Goal: Task Accomplishment & Management: Complete application form

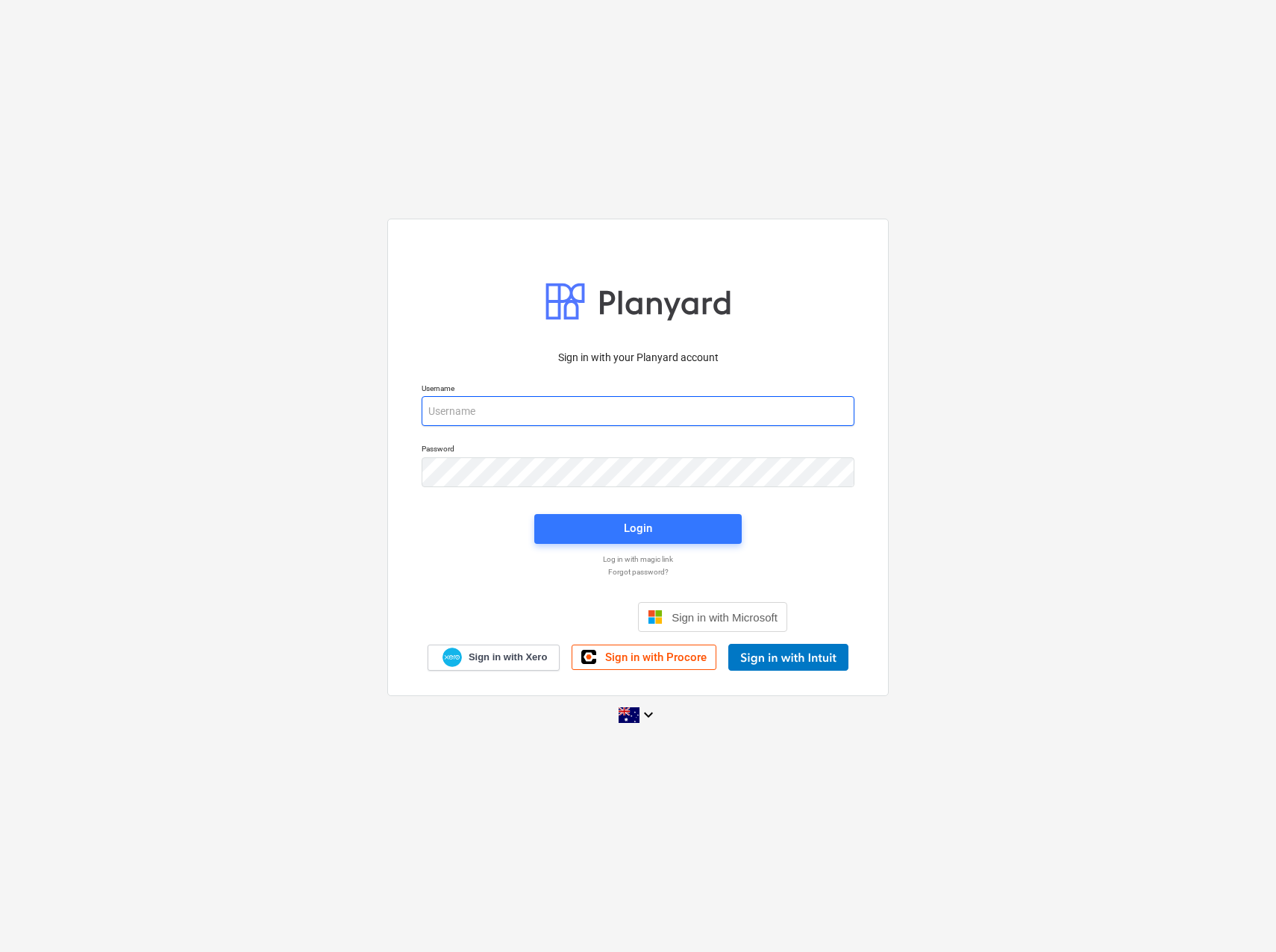
type input "[EMAIL_ADDRESS][PERSON_NAME][DOMAIN_NAME]"
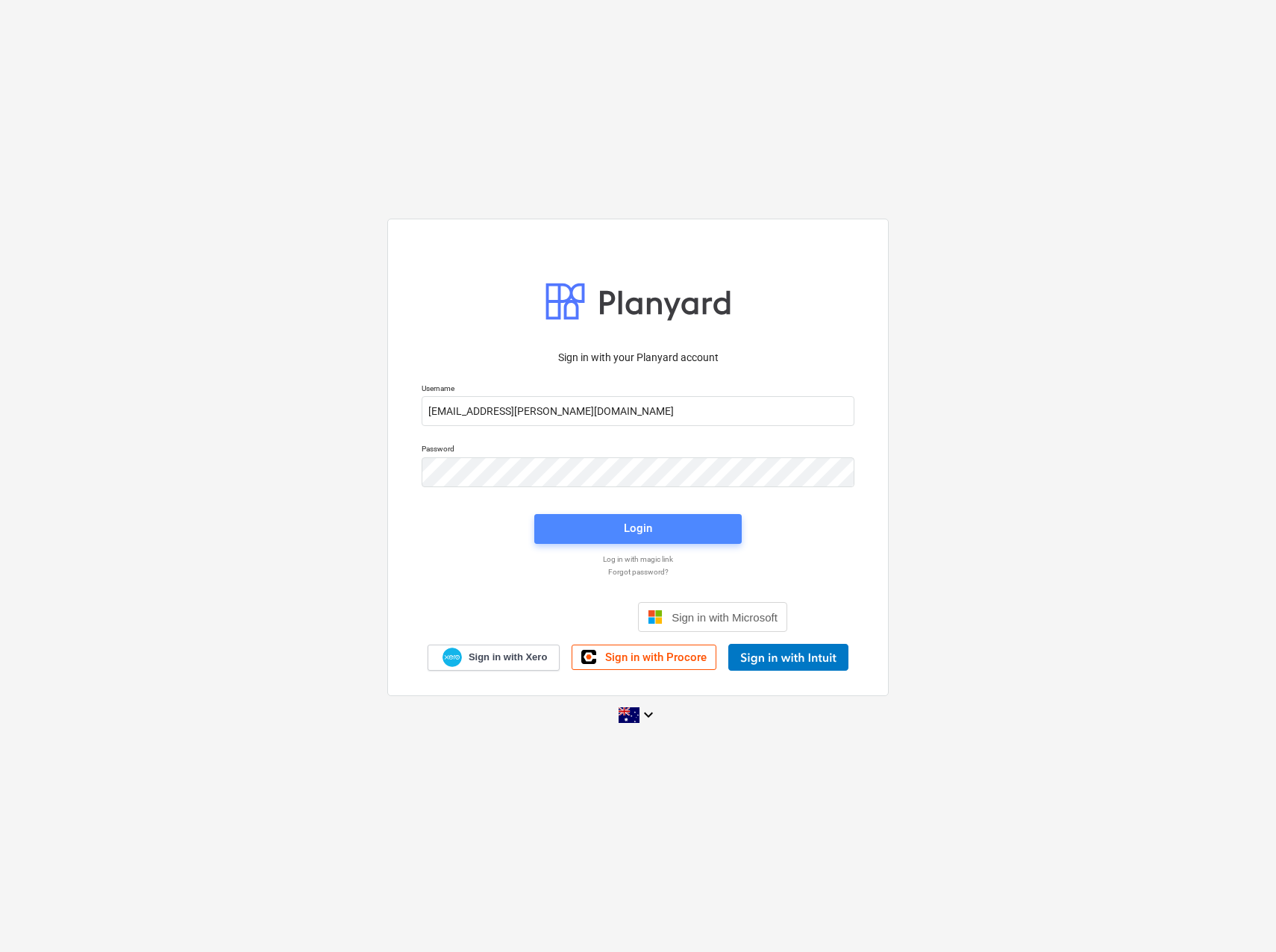
click at [613, 524] on span "Login" at bounding box center [638, 529] width 172 height 20
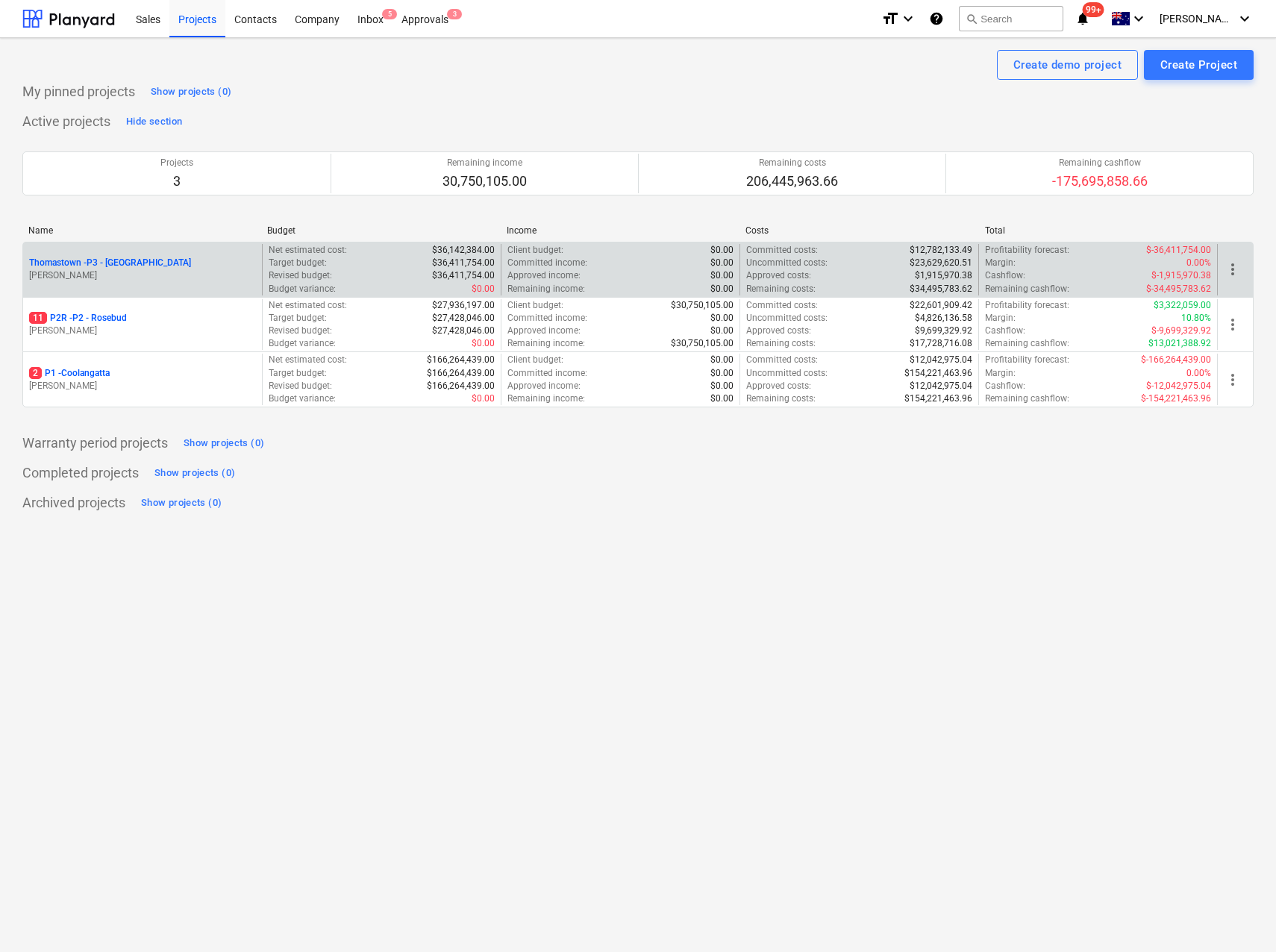
click at [145, 267] on p "Thomastown - P3 - [GEOGRAPHIC_DATA]" at bounding box center [110, 263] width 162 height 13
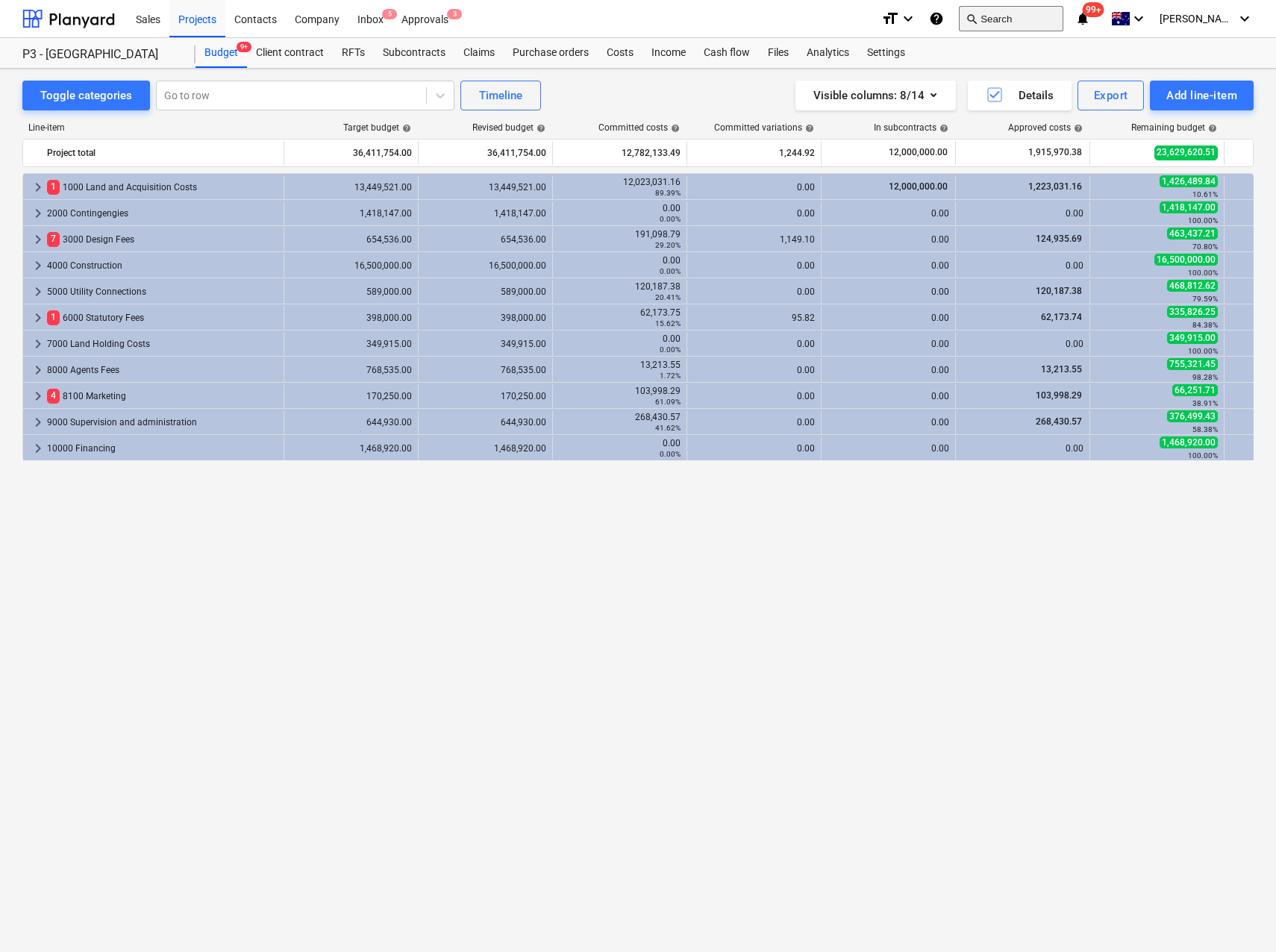
click at [1038, 19] on button "search Search" at bounding box center [1011, 19] width 104 height 25
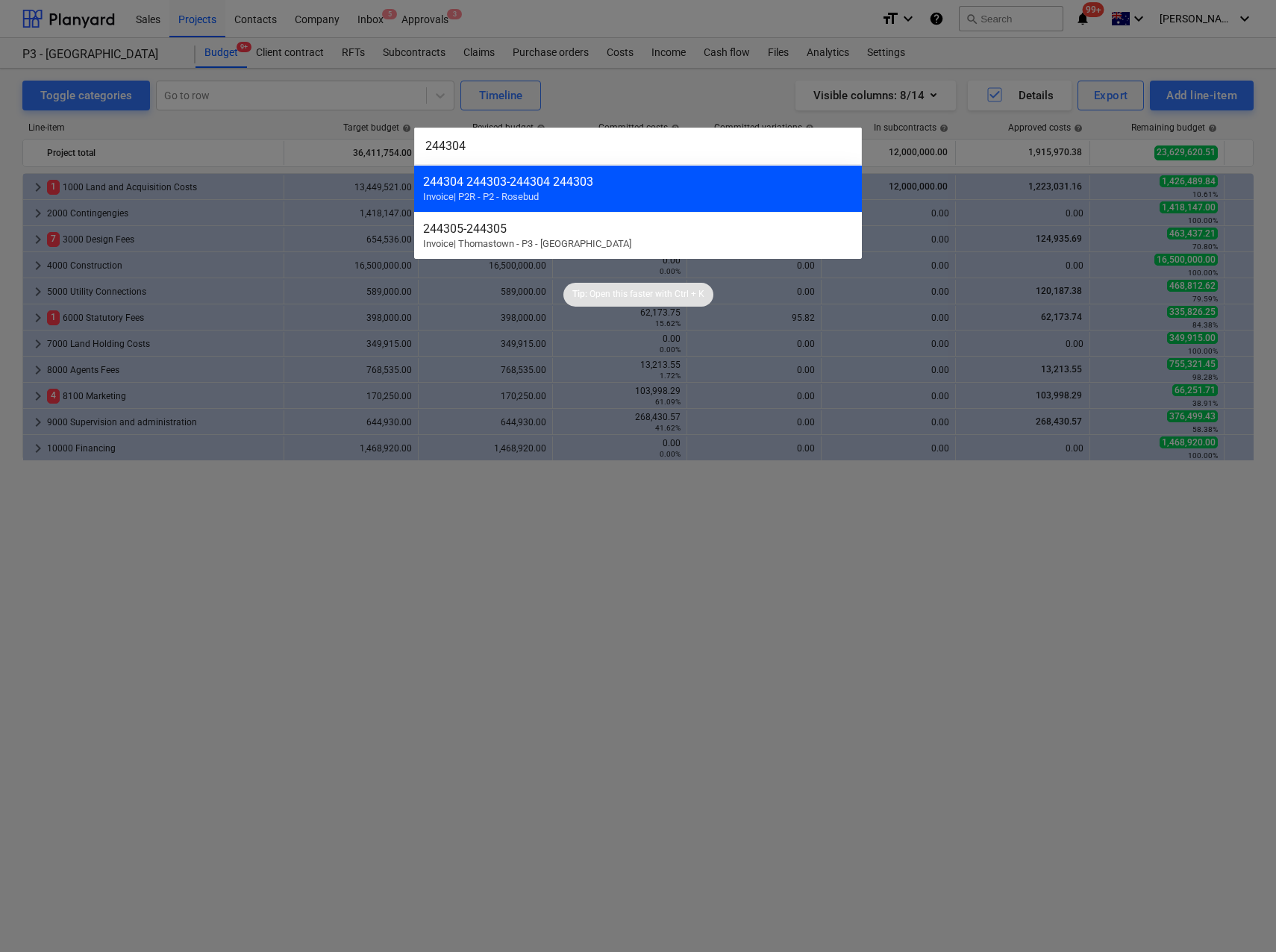
type input "244304"
click at [515, 190] on div "244304 244303 - 244304 244303 Invoice | P2R - P2 - Rosebud" at bounding box center [638, 188] width 448 height 47
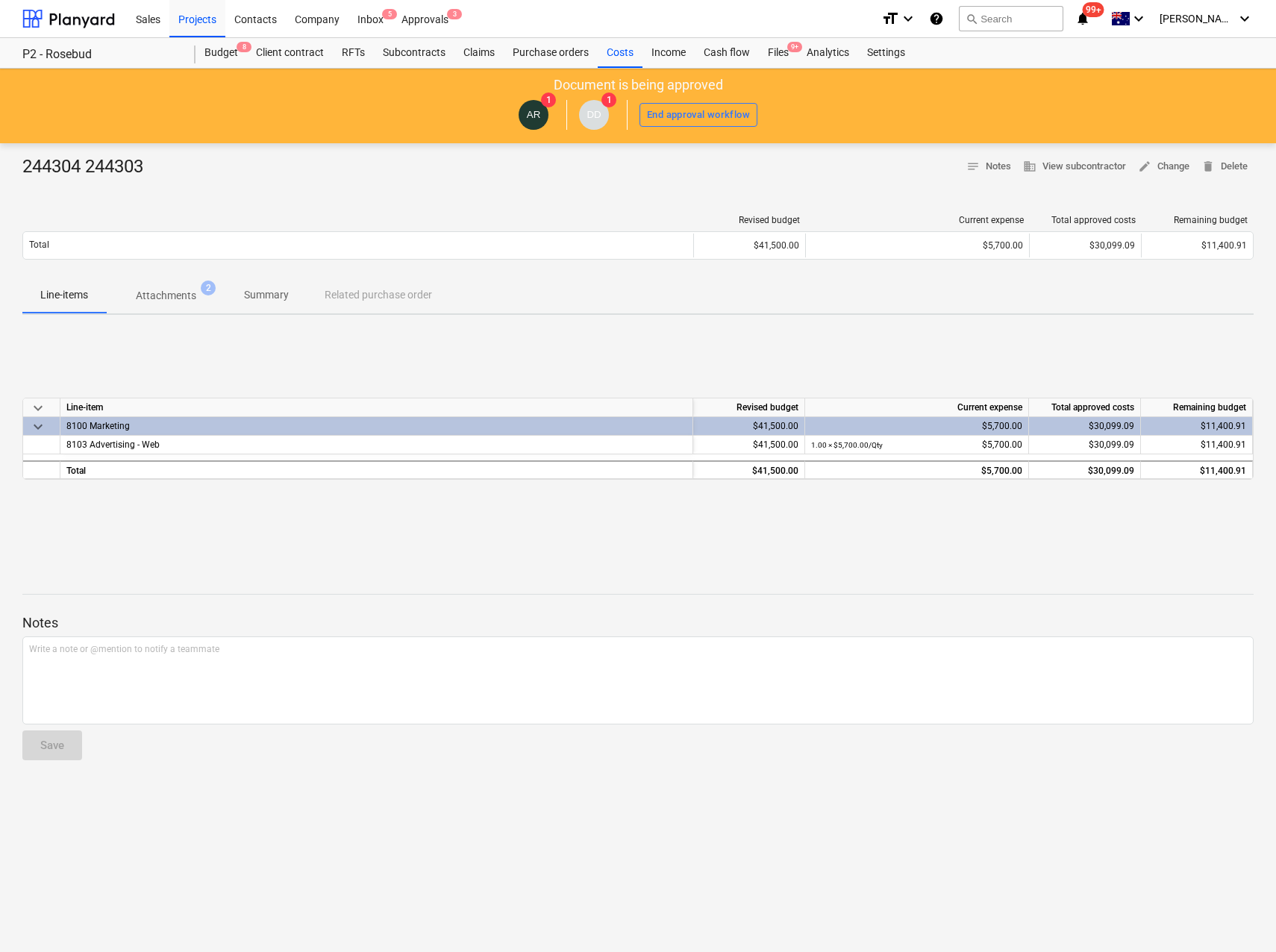
click at [158, 302] on p "Attachments" at bounding box center [166, 295] width 60 height 15
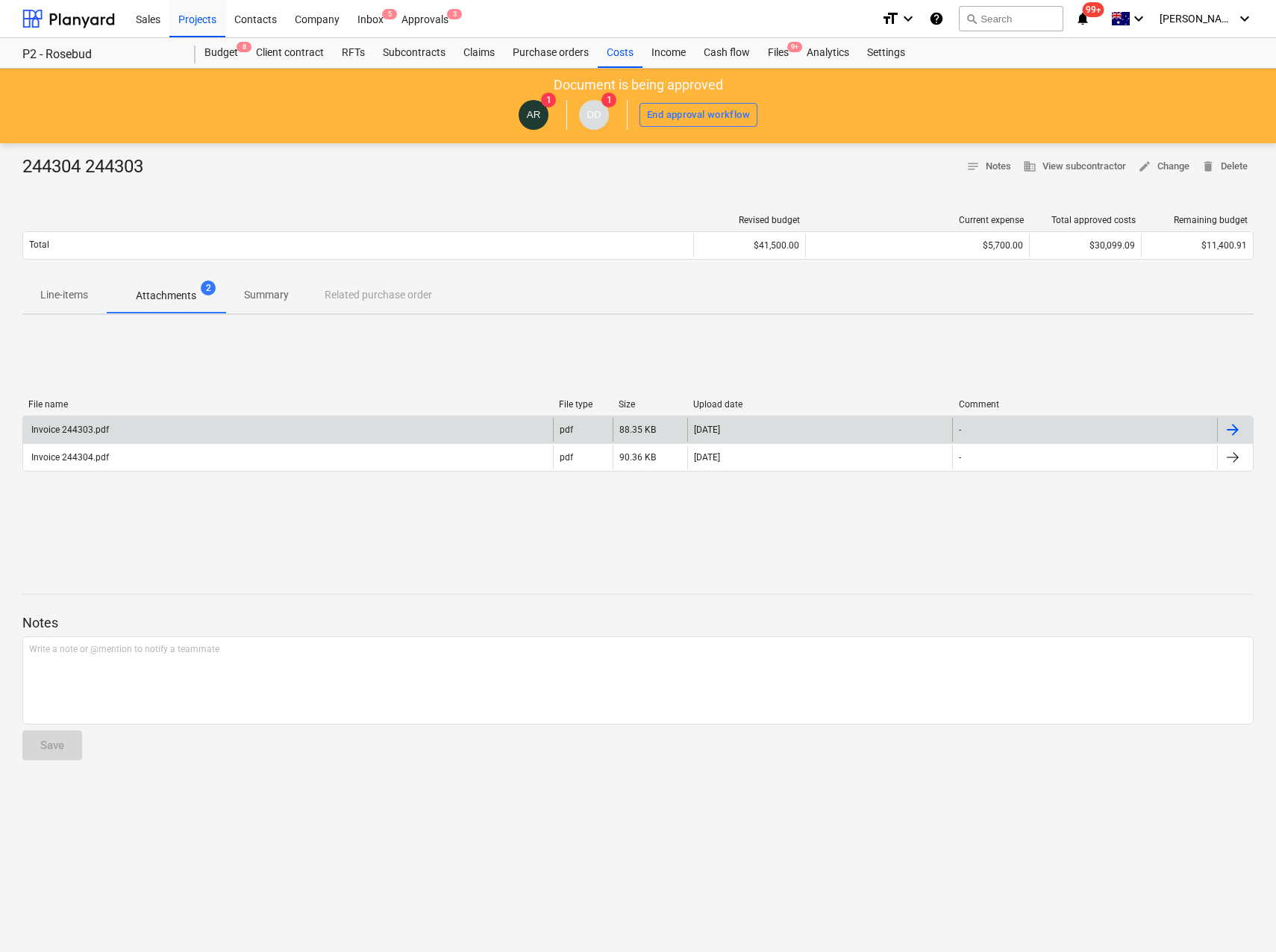
click at [107, 435] on div "Invoice 244303.pdf" at bounding box center [68, 430] width 80 height 11
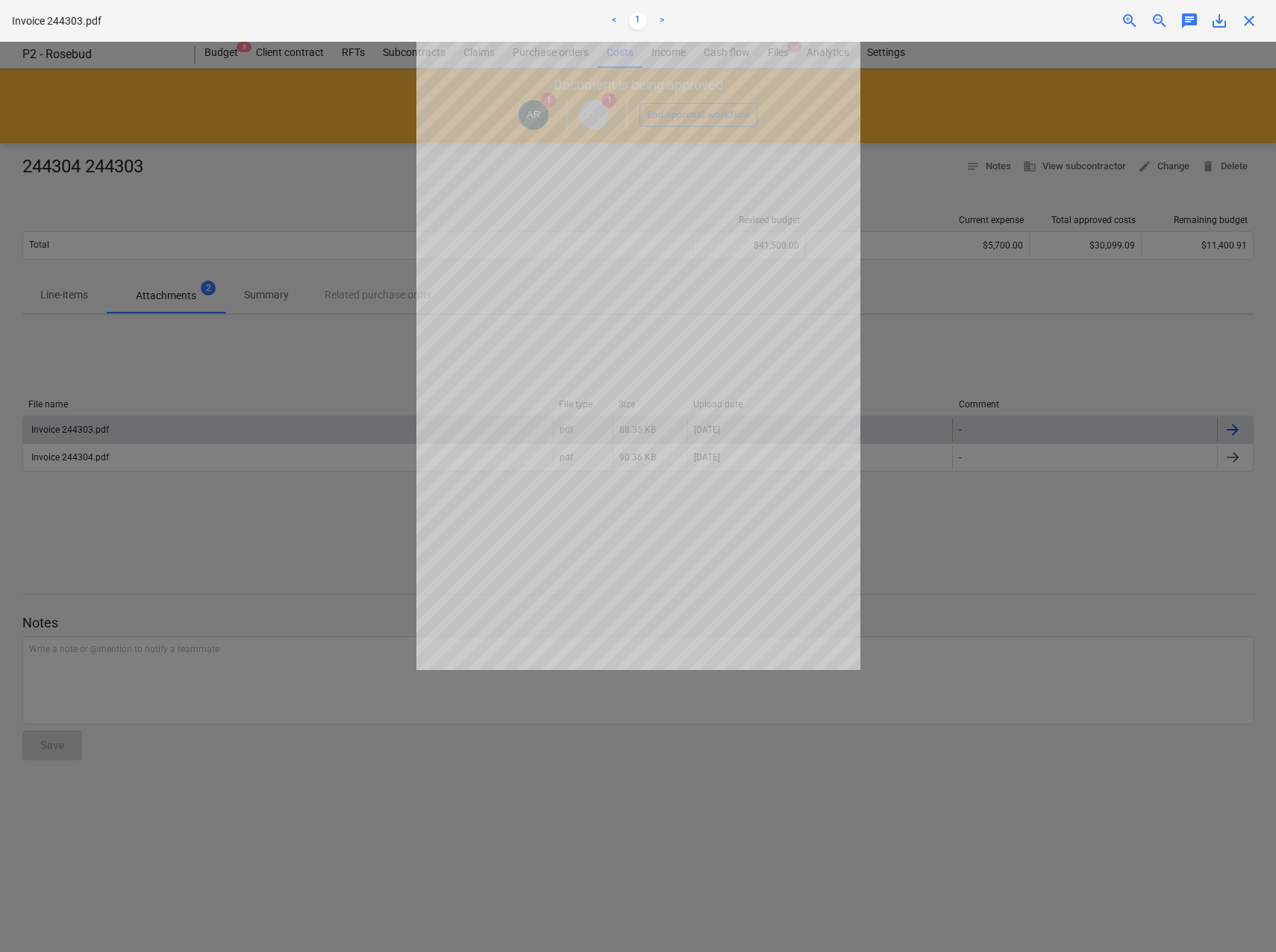
click at [254, 443] on div at bounding box center [638, 496] width 1276 height 911
click at [230, 501] on div at bounding box center [638, 496] width 1276 height 911
click at [263, 530] on div at bounding box center [638, 496] width 1276 height 911
click at [1251, 19] on span "close" at bounding box center [1249, 21] width 18 height 18
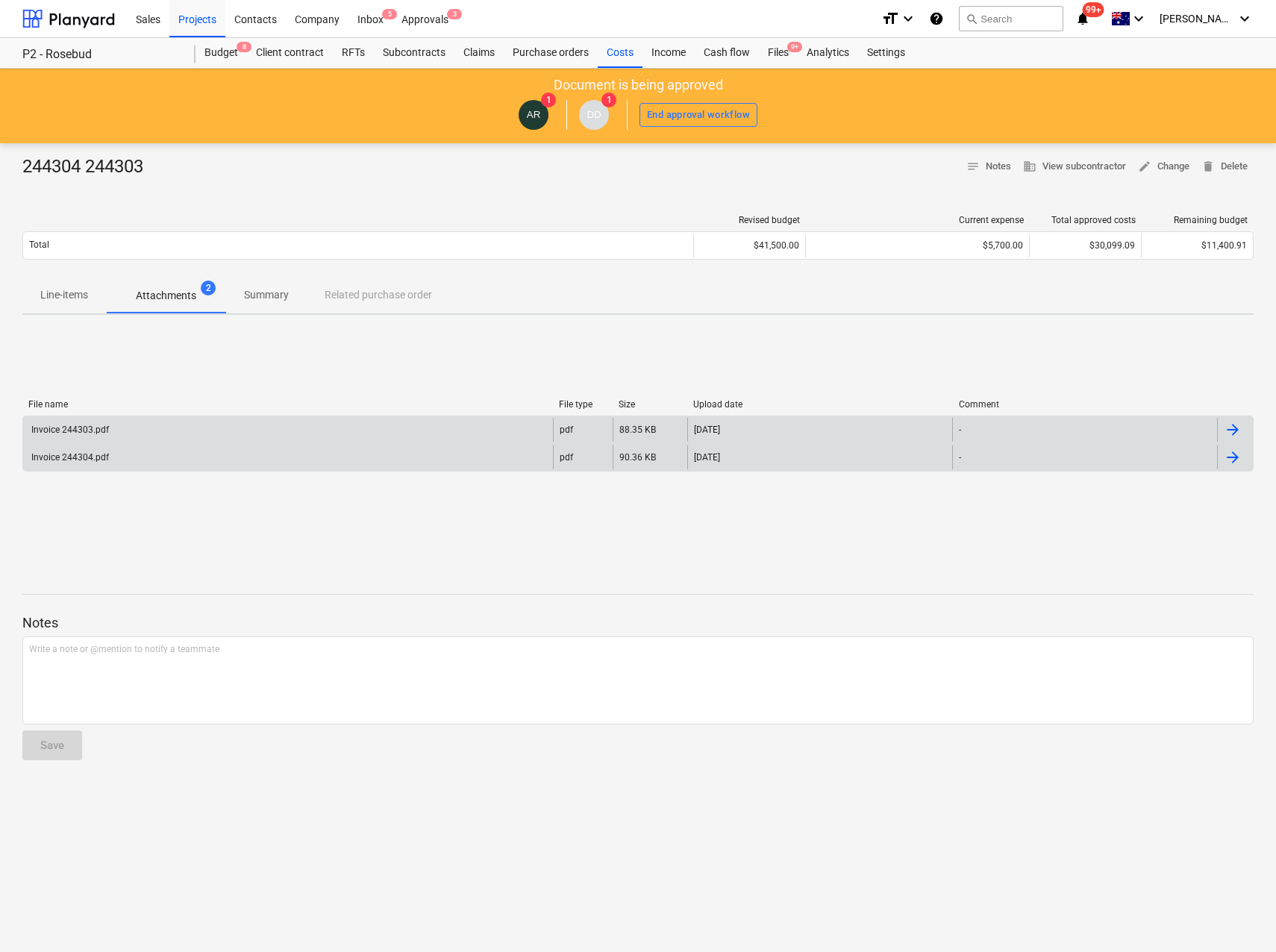
click at [72, 455] on div "Invoice 244304.pdf" at bounding box center [68, 458] width 80 height 11
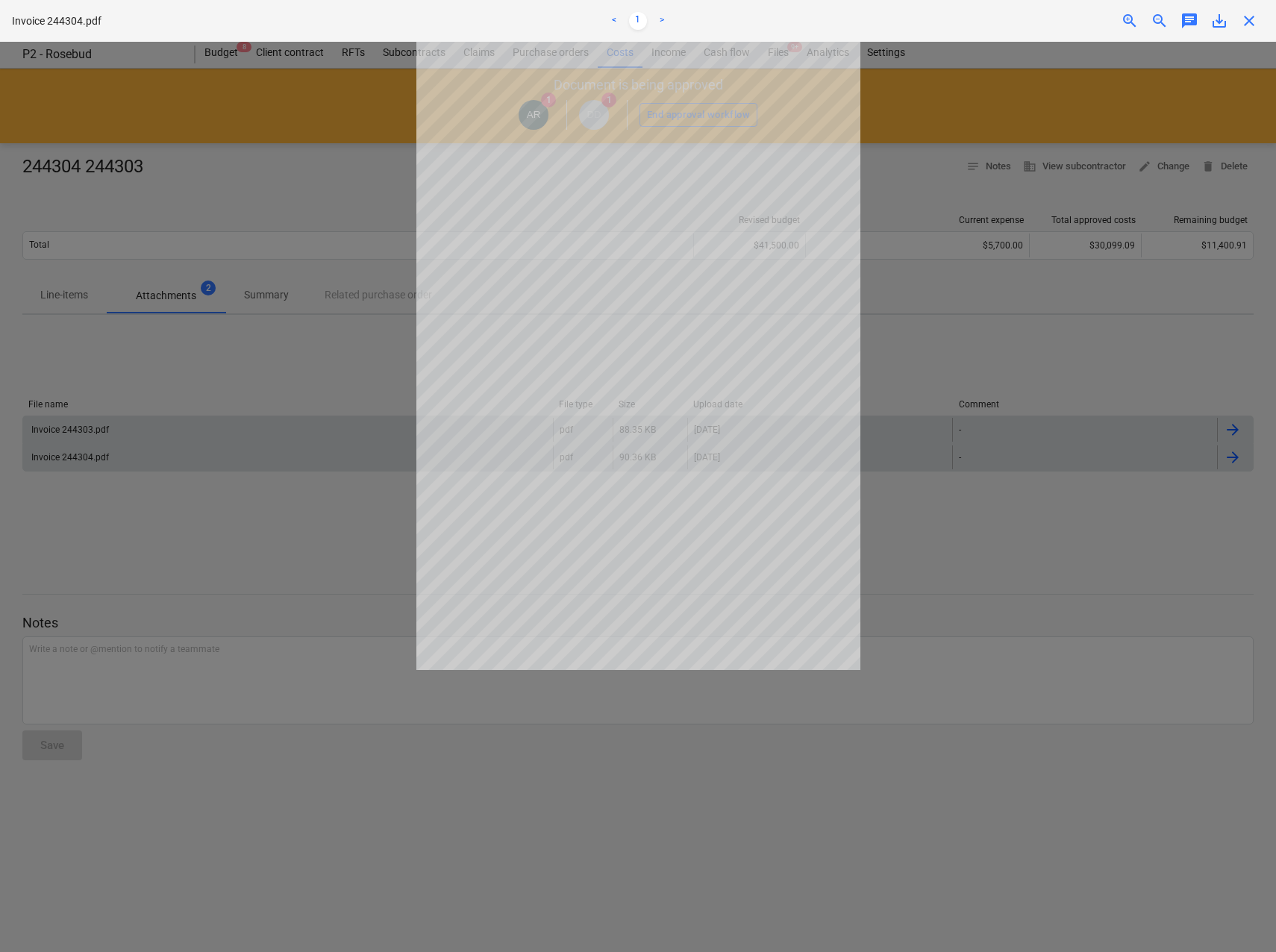
click at [394, 150] on div at bounding box center [638, 496] width 1276 height 911
click at [937, 418] on div at bounding box center [638, 496] width 1276 height 911
click at [1236, 26] on div "close" at bounding box center [1248, 21] width 30 height 18
click at [1243, 23] on span "close" at bounding box center [1249, 21] width 18 height 18
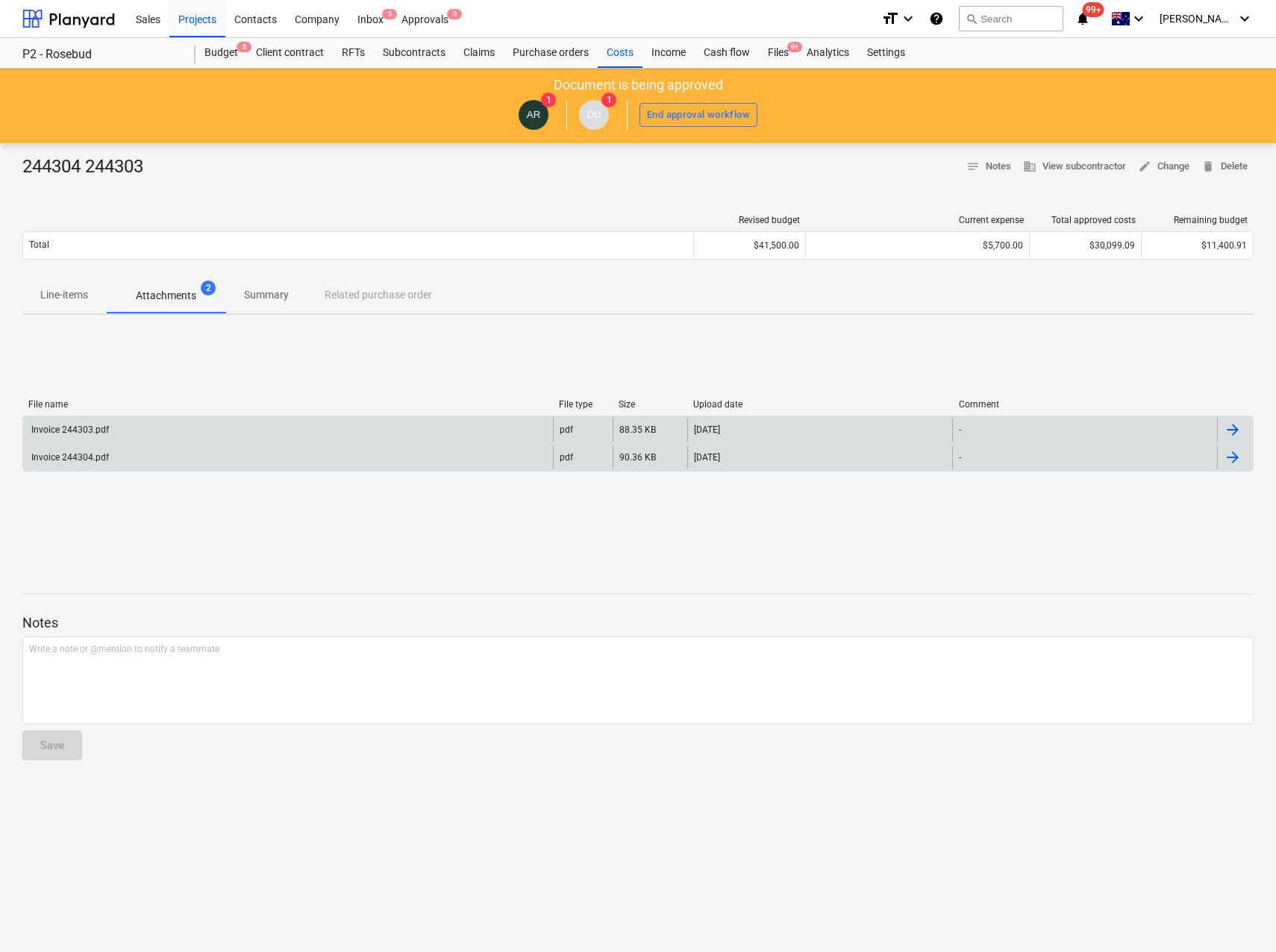
click at [64, 294] on p "Line-items" at bounding box center [64, 295] width 48 height 15
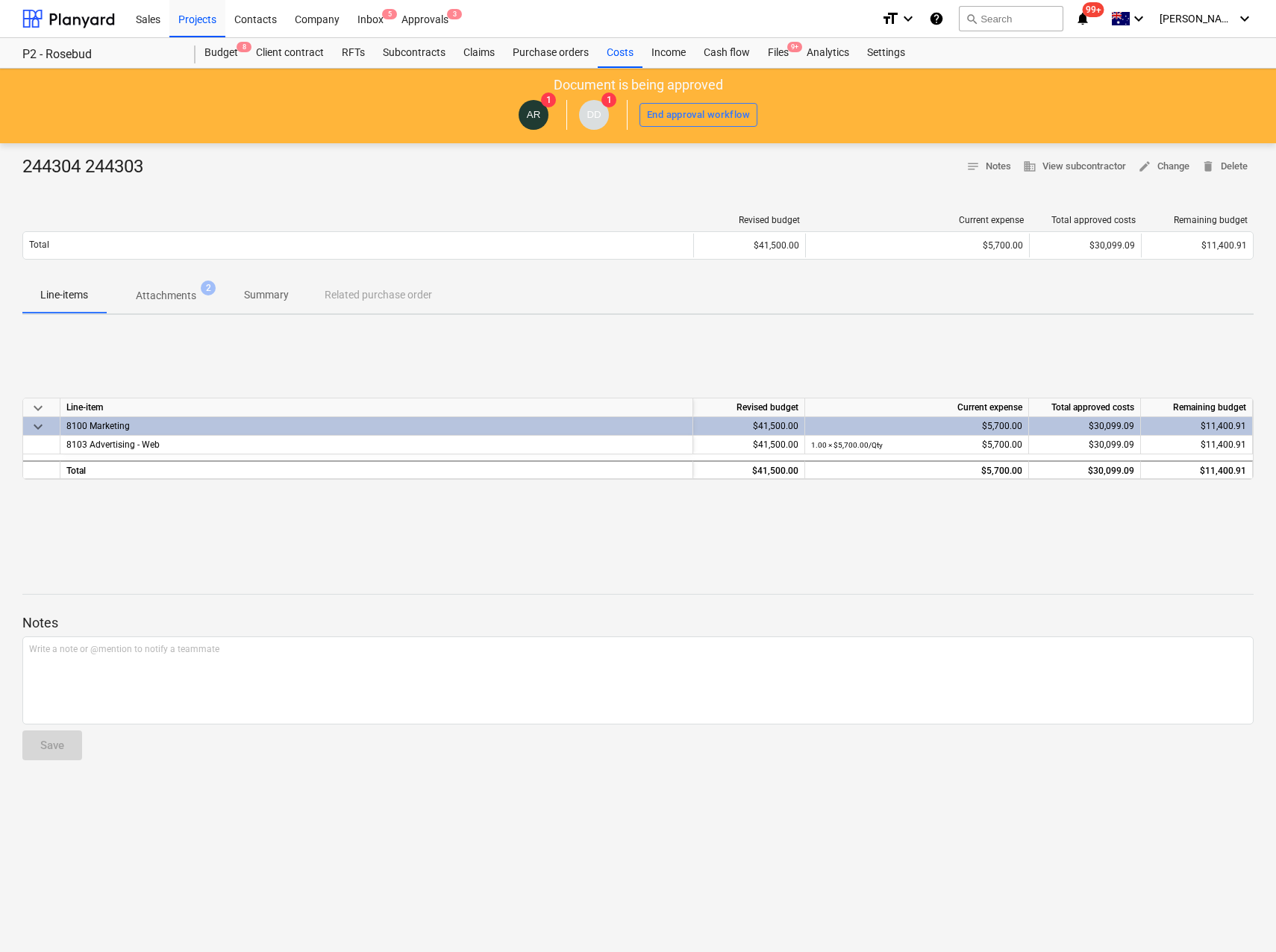
click at [176, 295] on p "Attachments" at bounding box center [166, 295] width 60 height 15
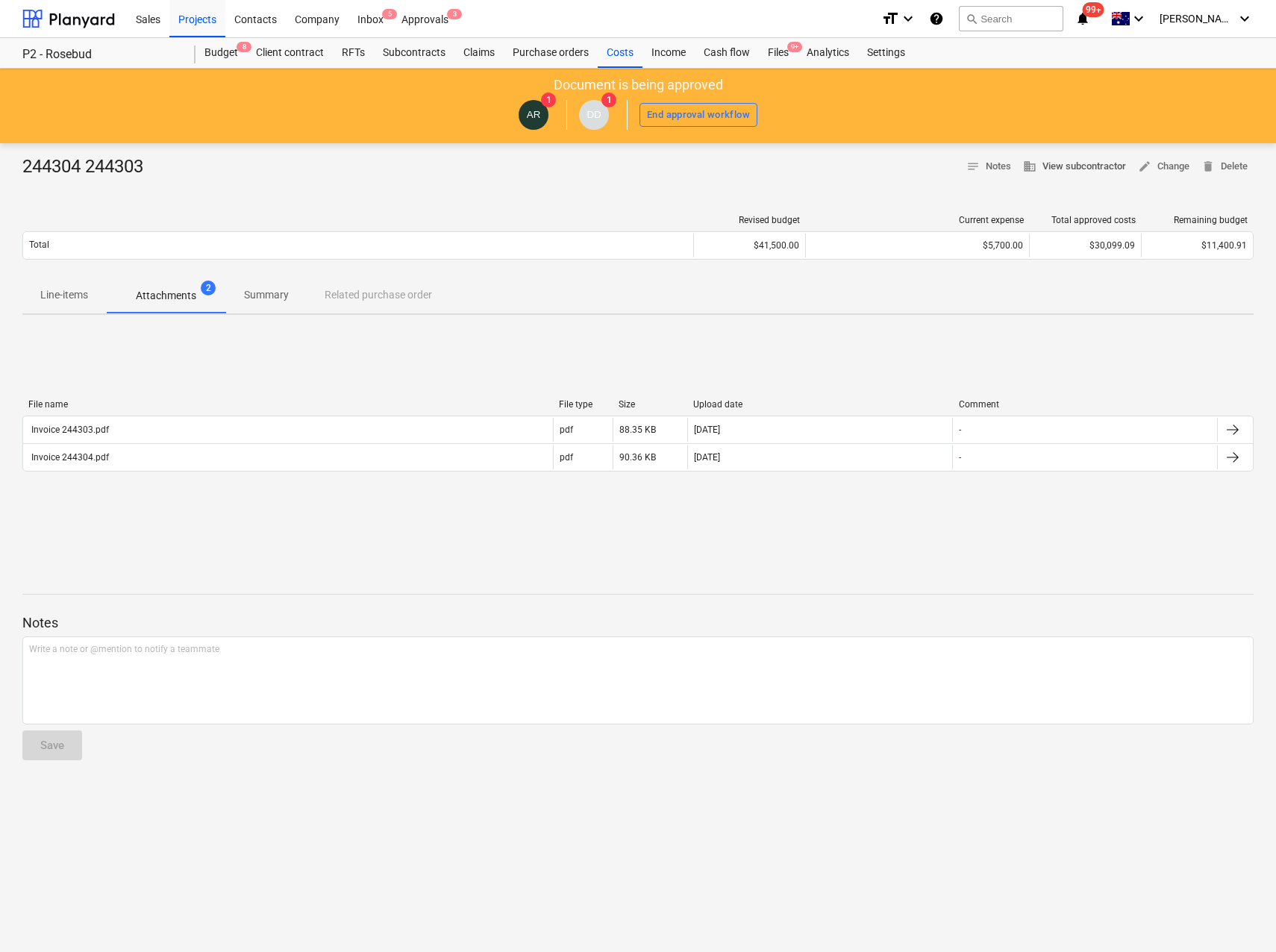
click at [1064, 168] on span "business View subcontractor" at bounding box center [1074, 167] width 103 height 17
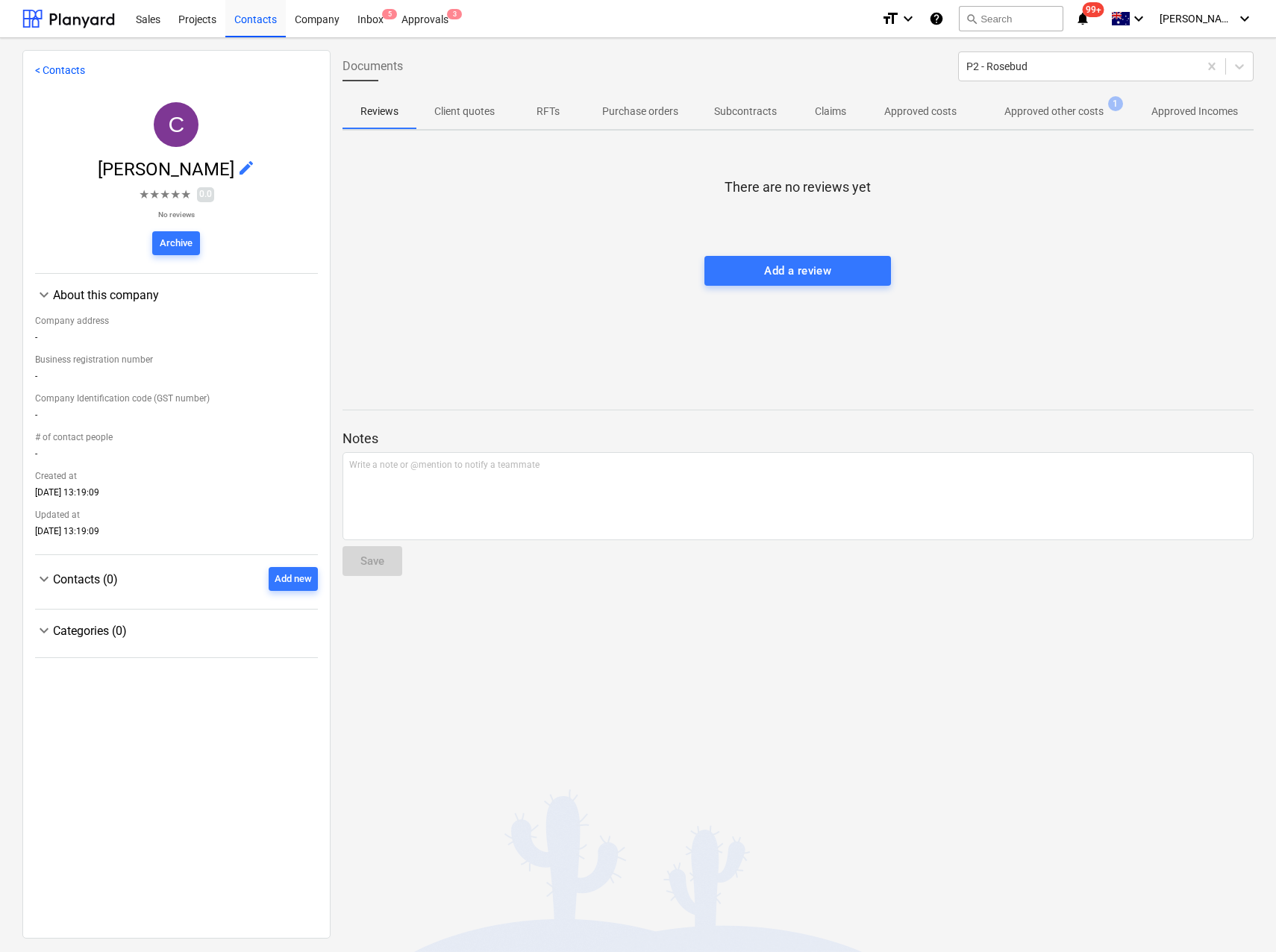
click at [1039, 104] on p "Approved other costs" at bounding box center [1054, 111] width 99 height 15
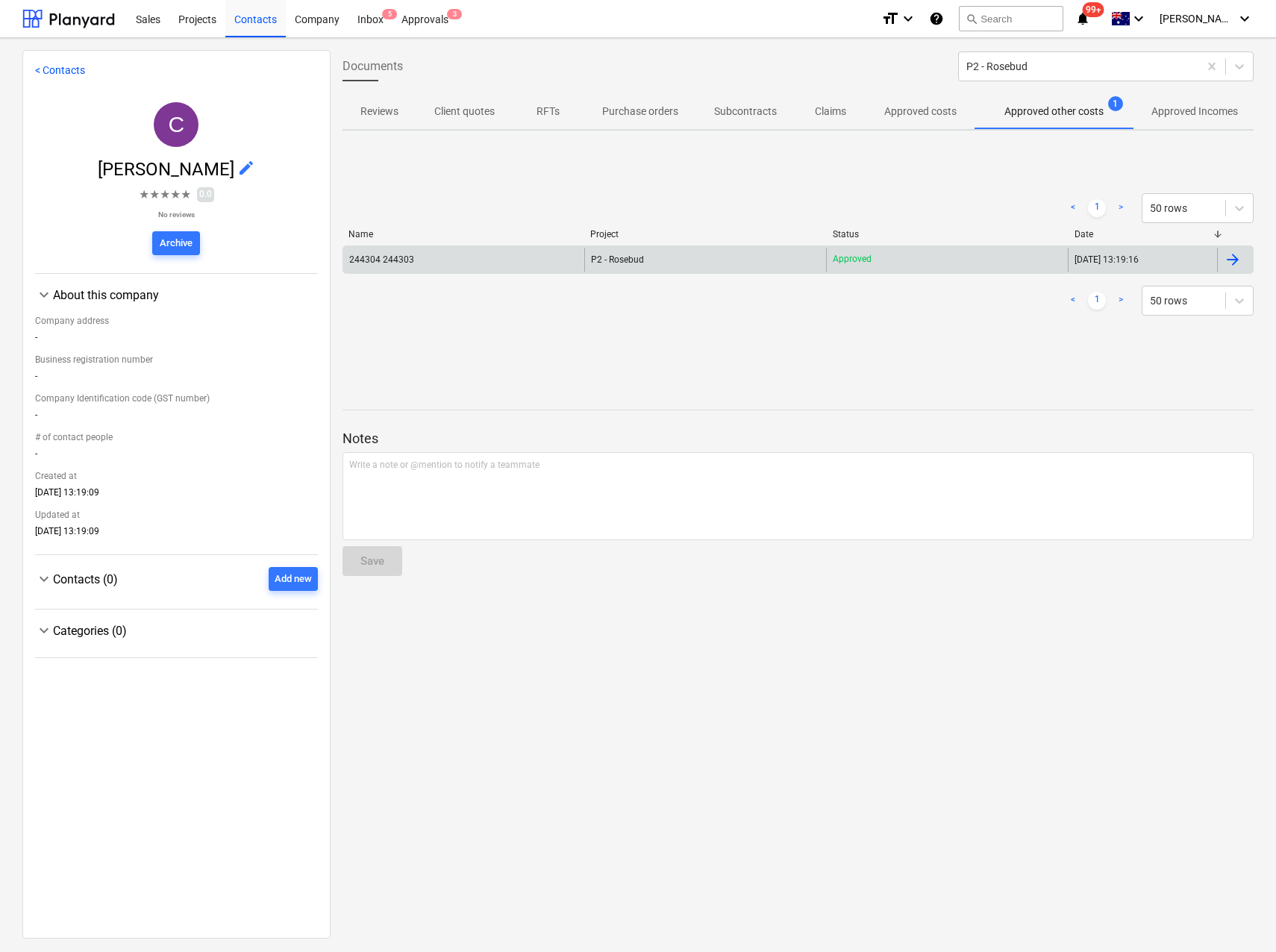
click at [1226, 260] on div at bounding box center [1233, 259] width 18 height 18
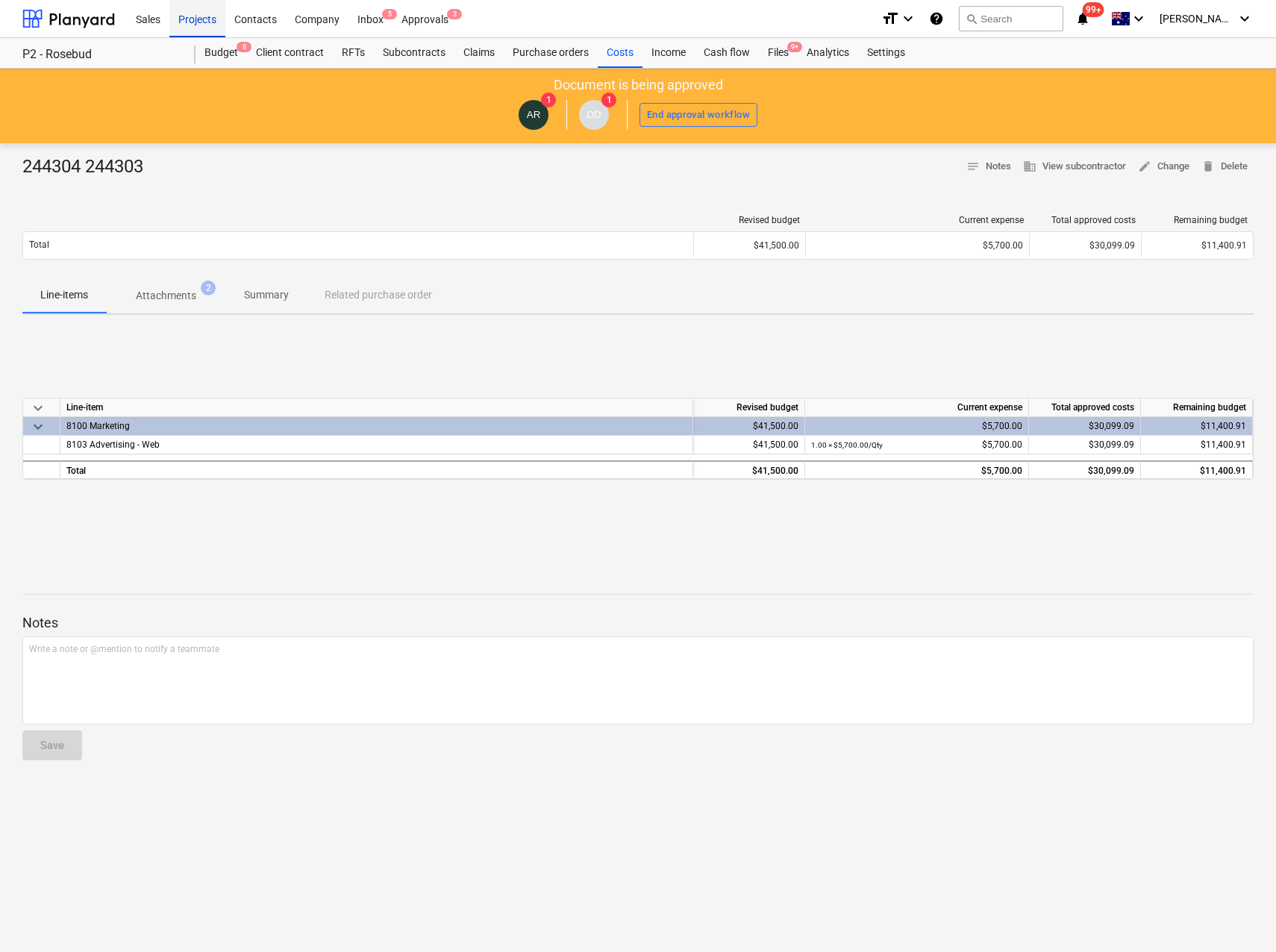
click at [209, 22] on div "Projects" at bounding box center [197, 18] width 56 height 38
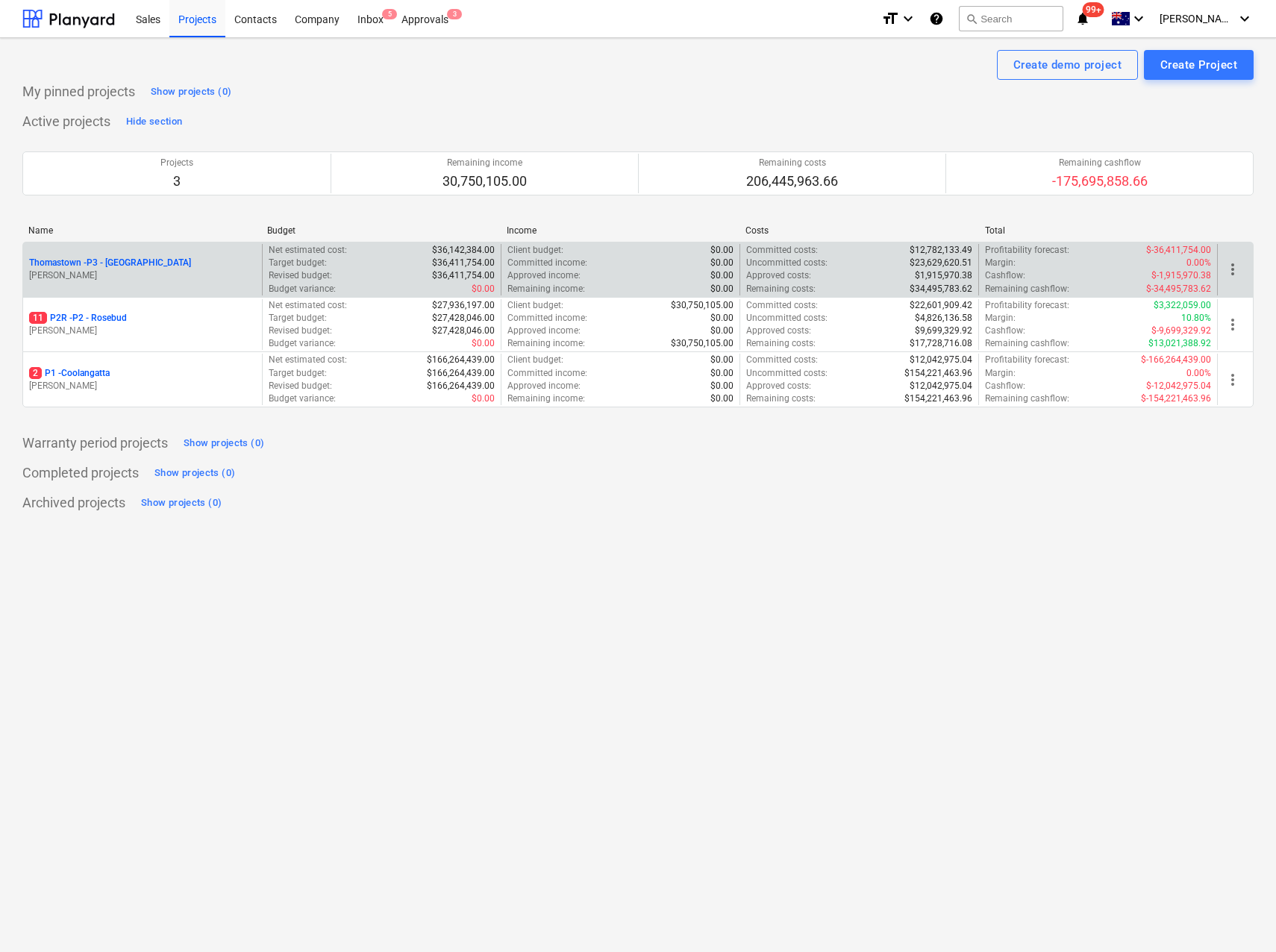
click at [117, 263] on p "Thomastown - P3 - [GEOGRAPHIC_DATA]" at bounding box center [110, 263] width 162 height 13
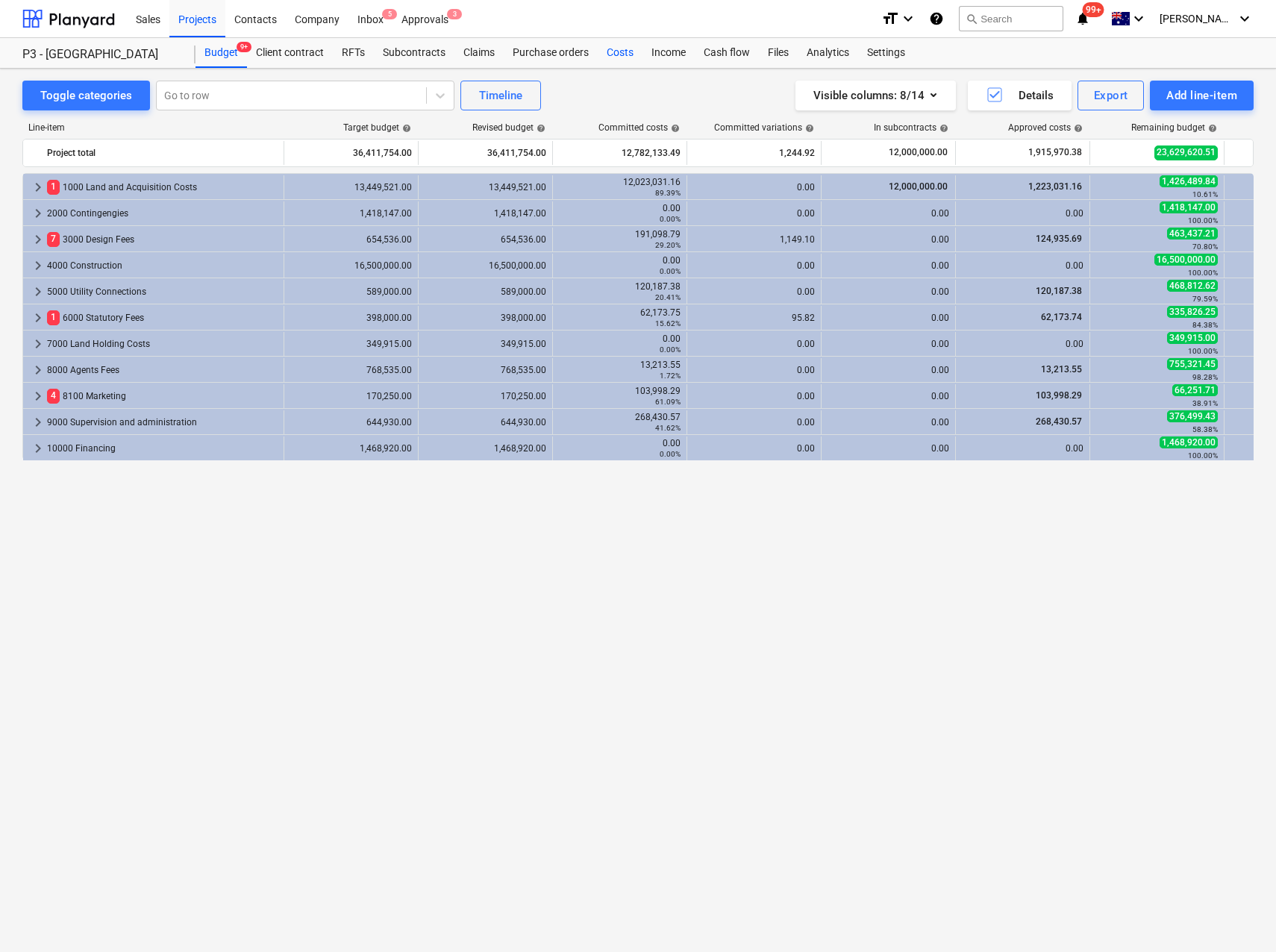
click at [620, 51] on div "Costs" at bounding box center [620, 52] width 45 height 30
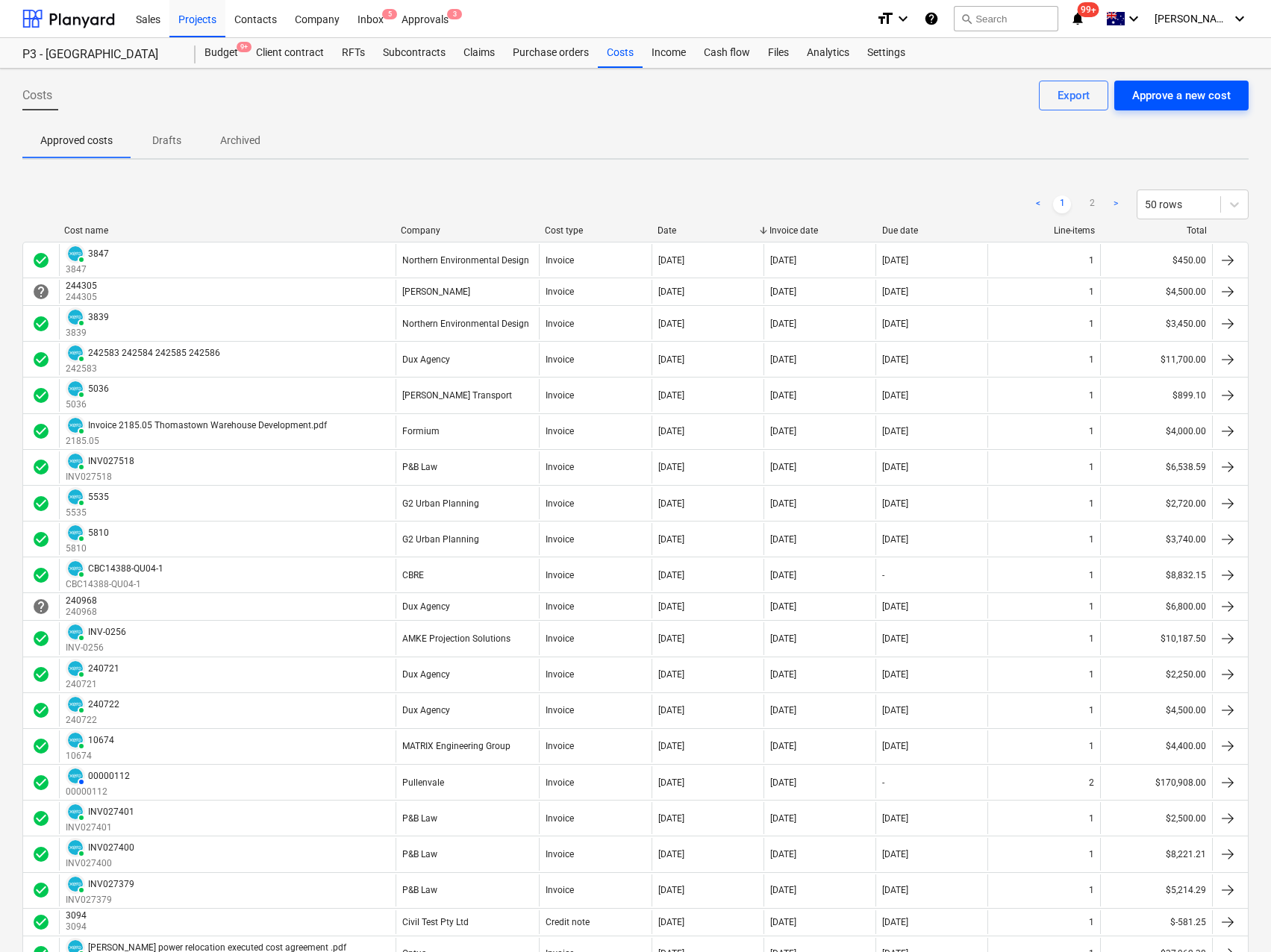
click at [1159, 94] on div "Approve a new cost" at bounding box center [1181, 95] width 98 height 20
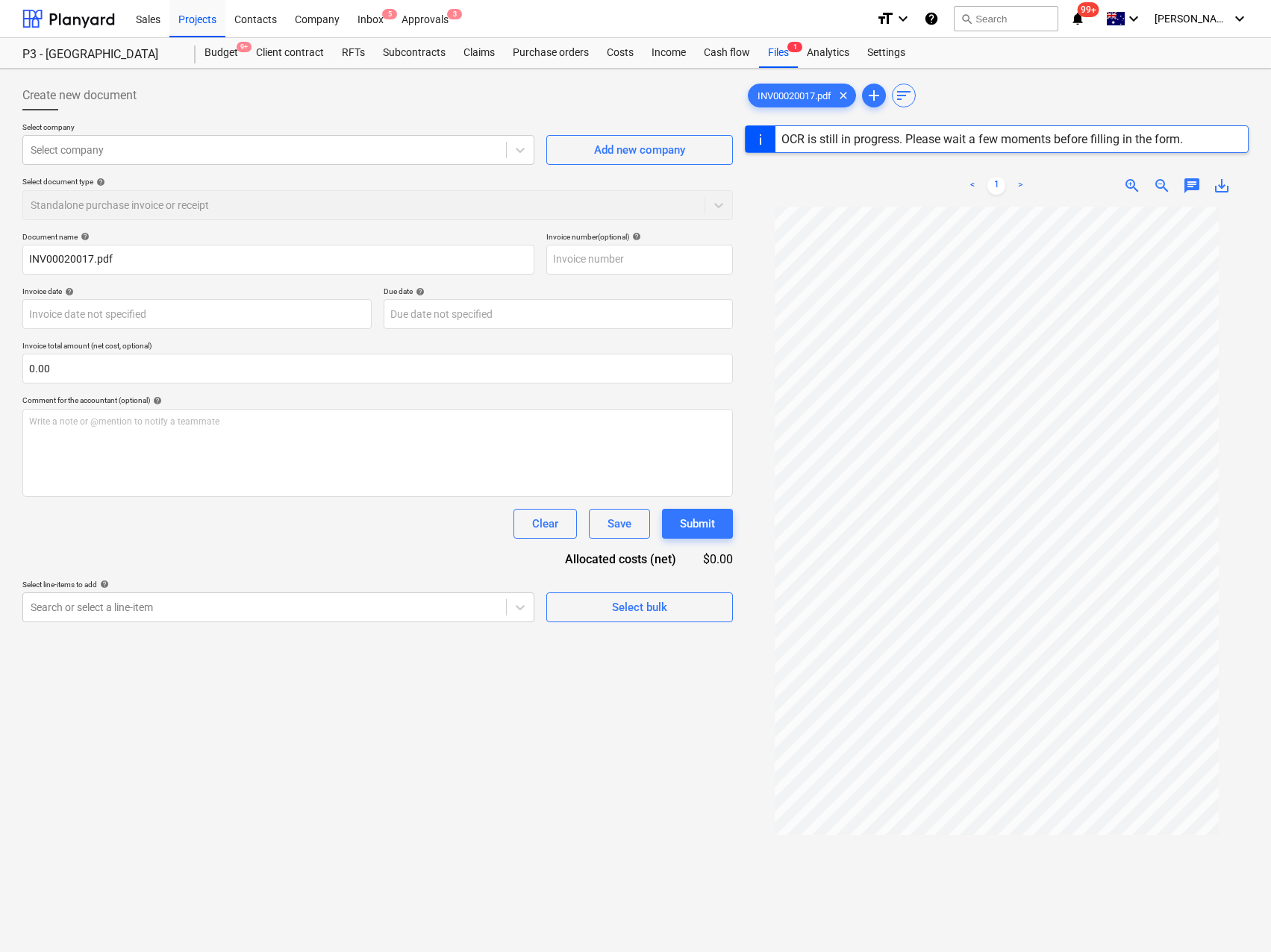
type input "00020017"
type input "[DATE]"
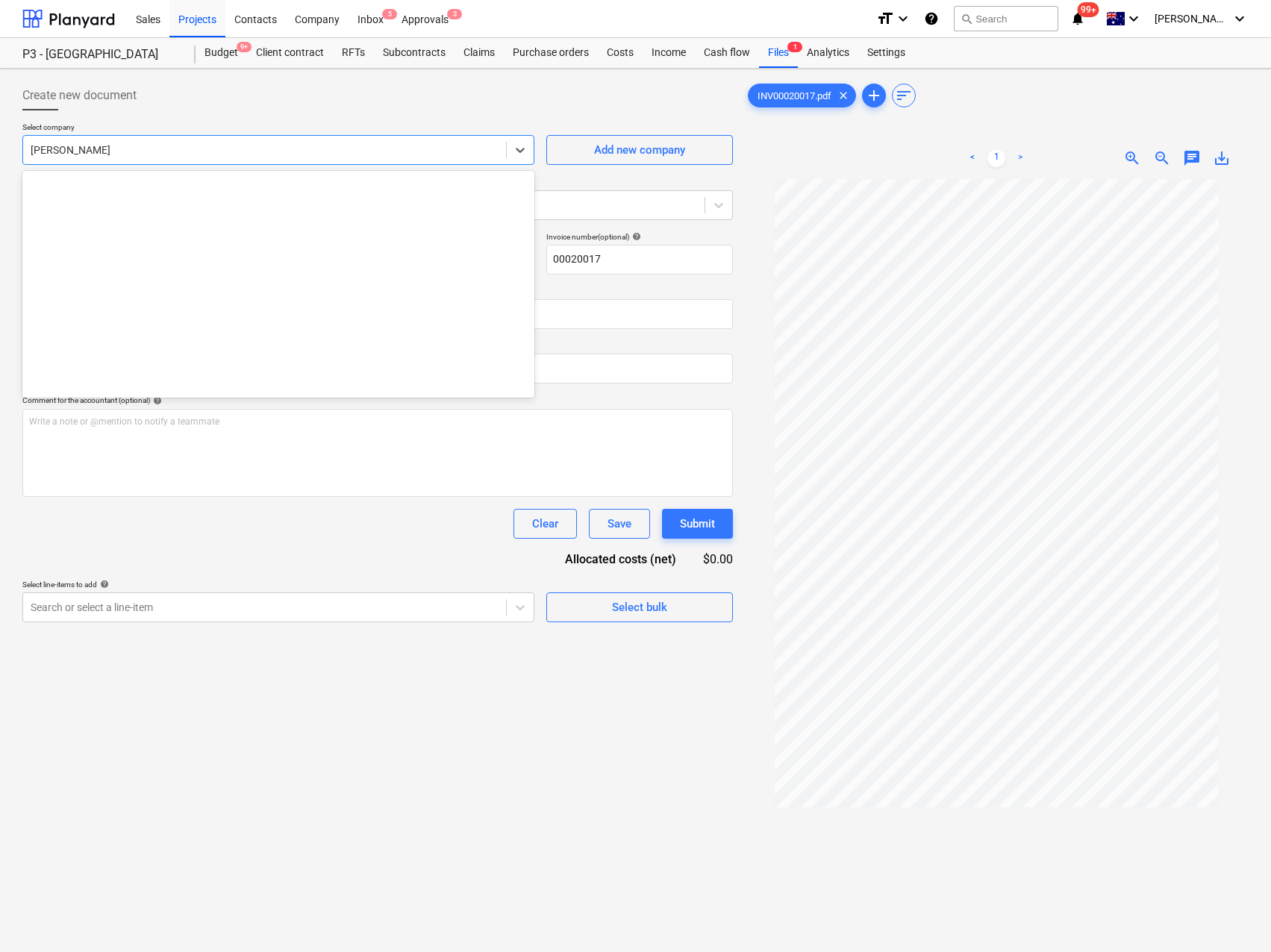
scroll to position [653, 0]
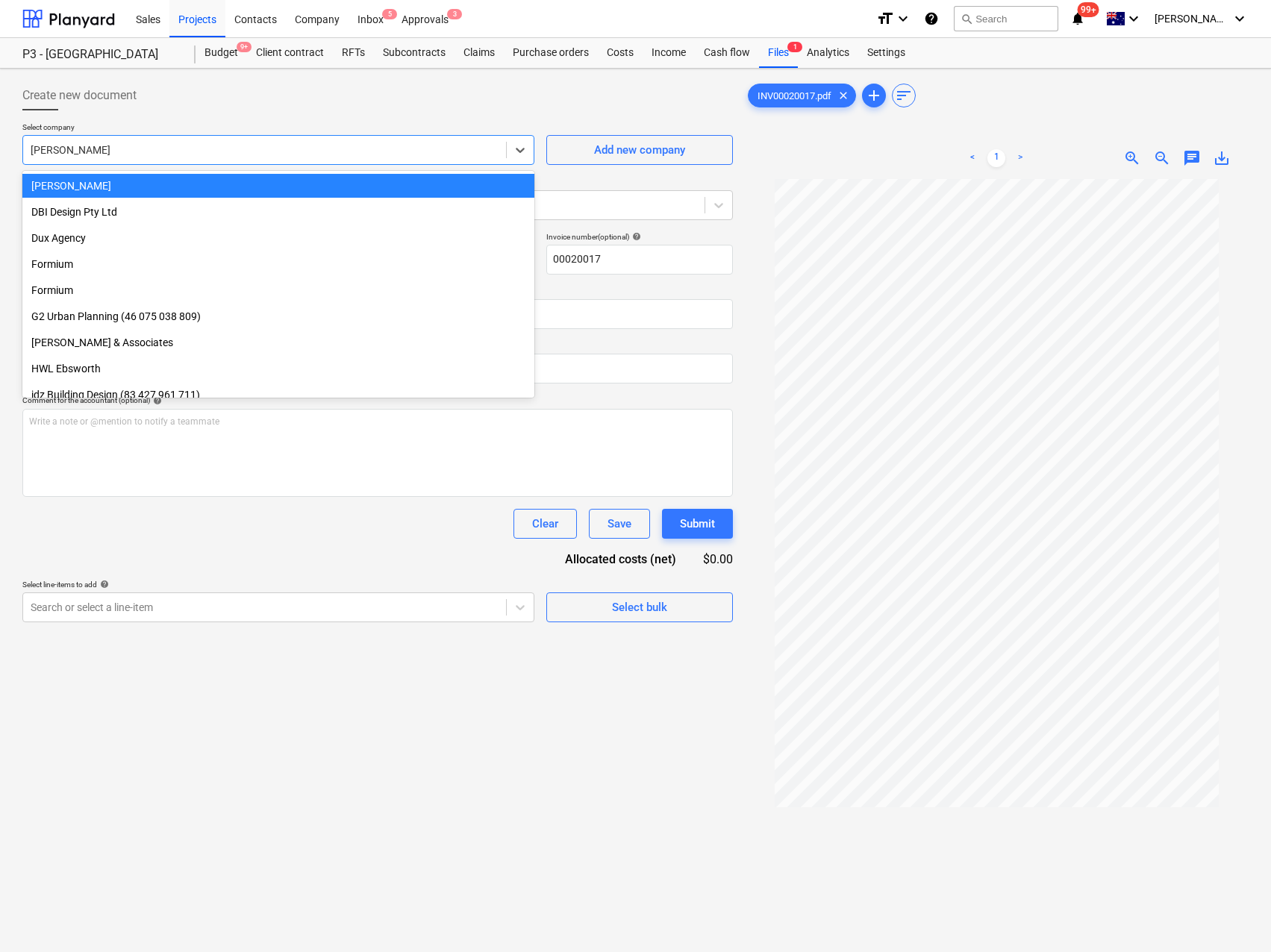
drag, startPoint x: 117, startPoint y: 147, endPoint x: 20, endPoint y: 141, distance: 97.2
click at [20, 141] on div "Create new document Select company option [PERSON_NAME] selected, 26 of 67. 67 …" at bounding box center [377, 585] width 722 height 1020
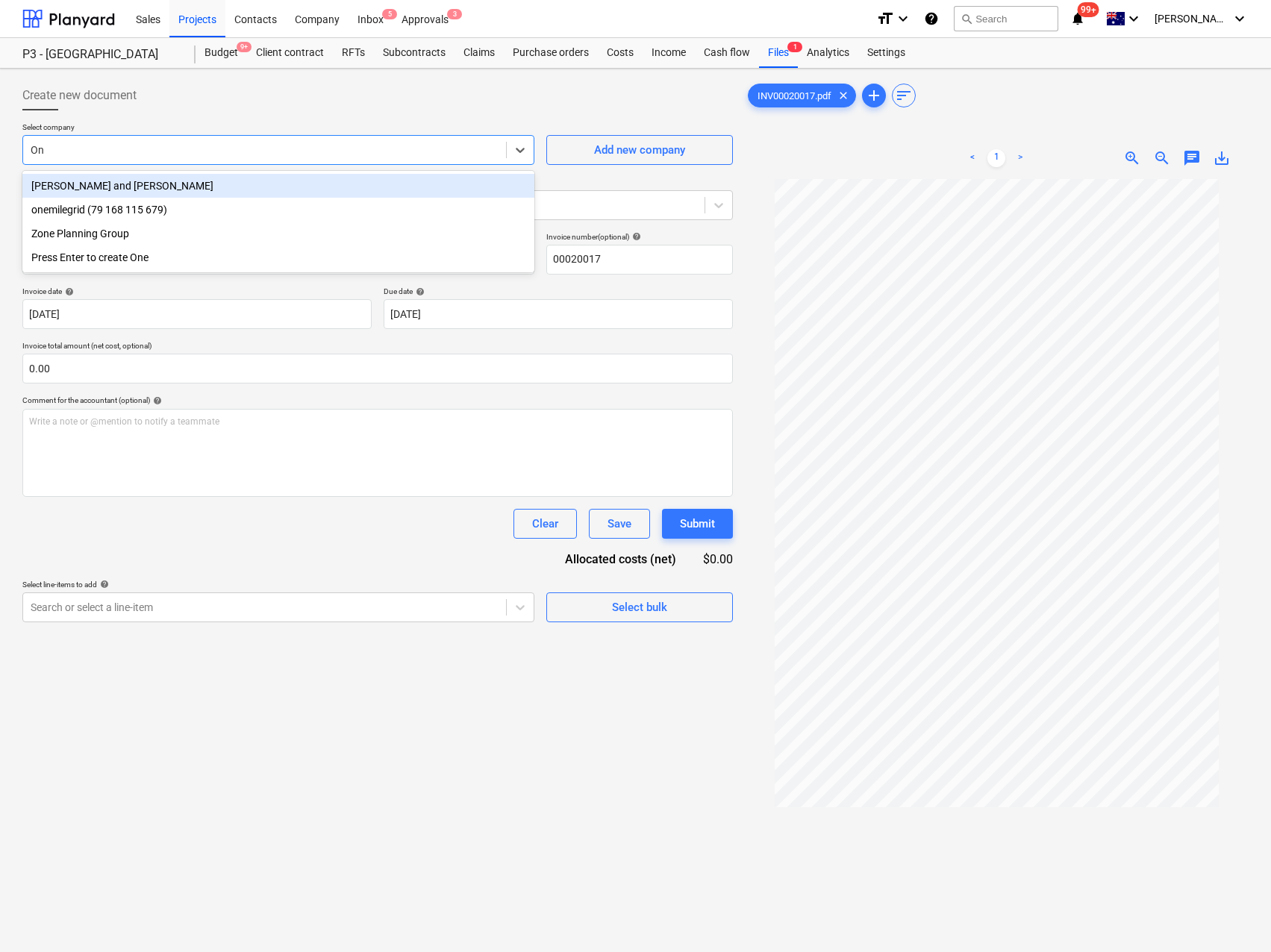
type input "One"
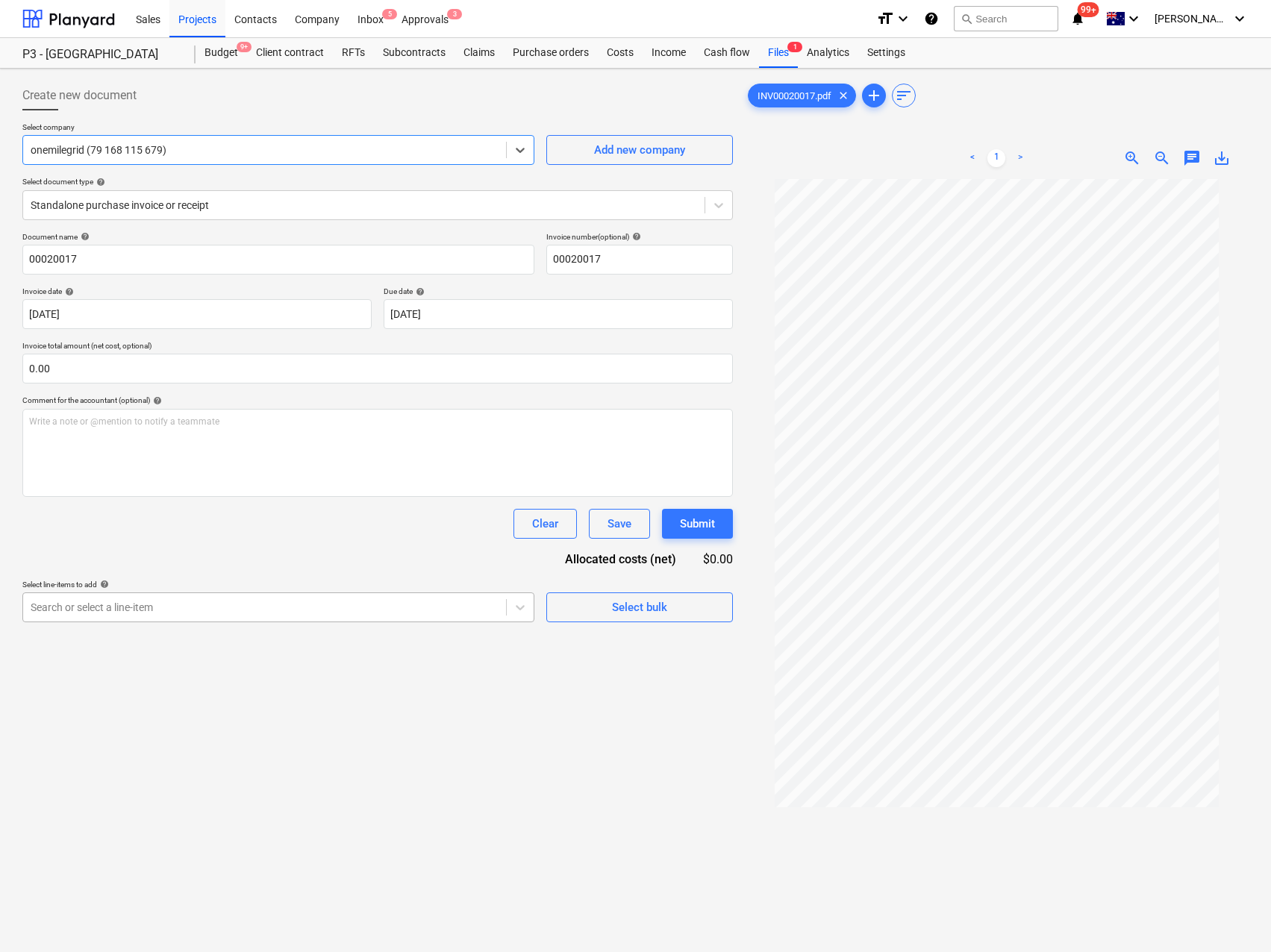
click at [162, 606] on div at bounding box center [264, 607] width 468 height 15
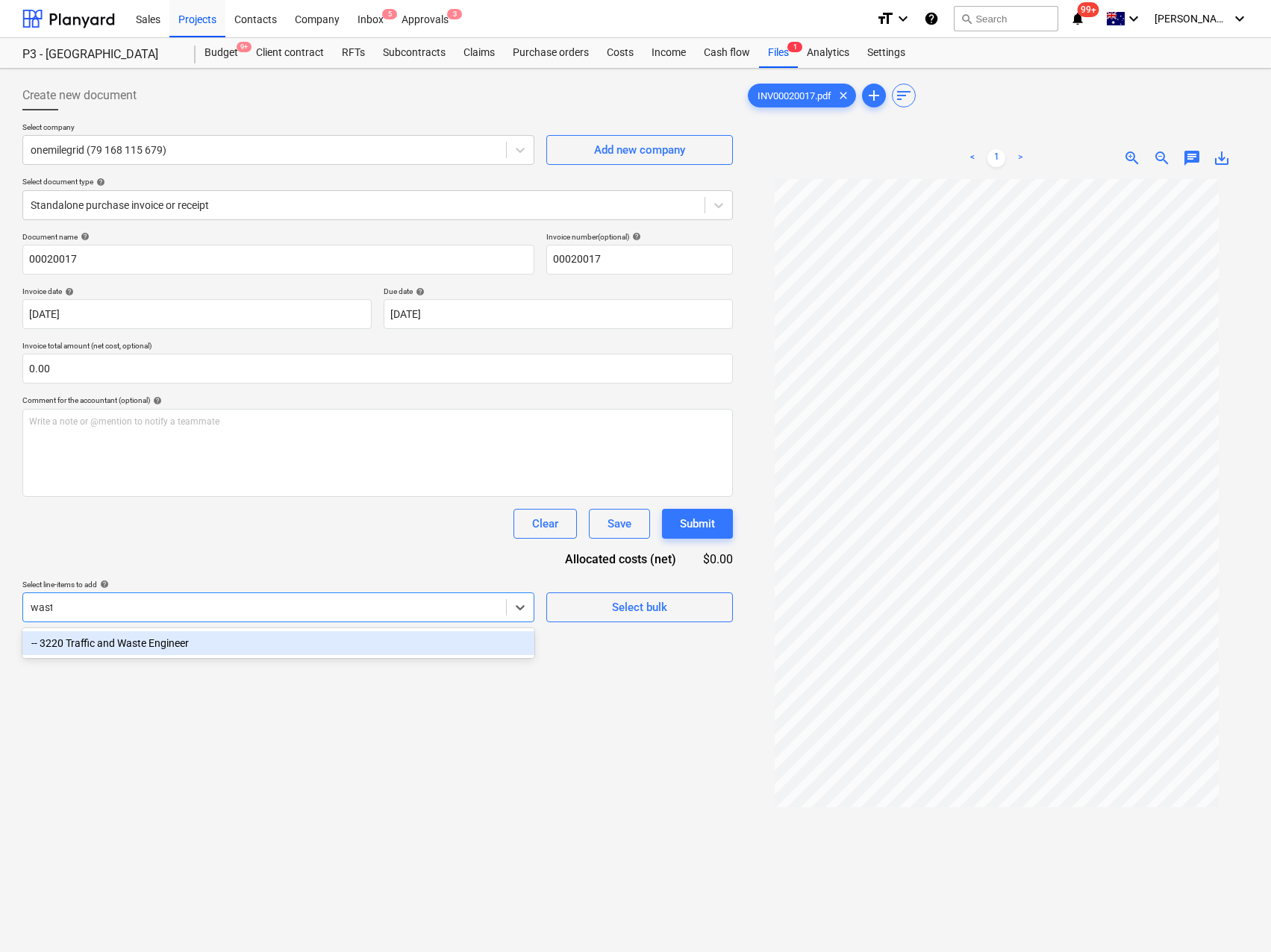
type input "waste"
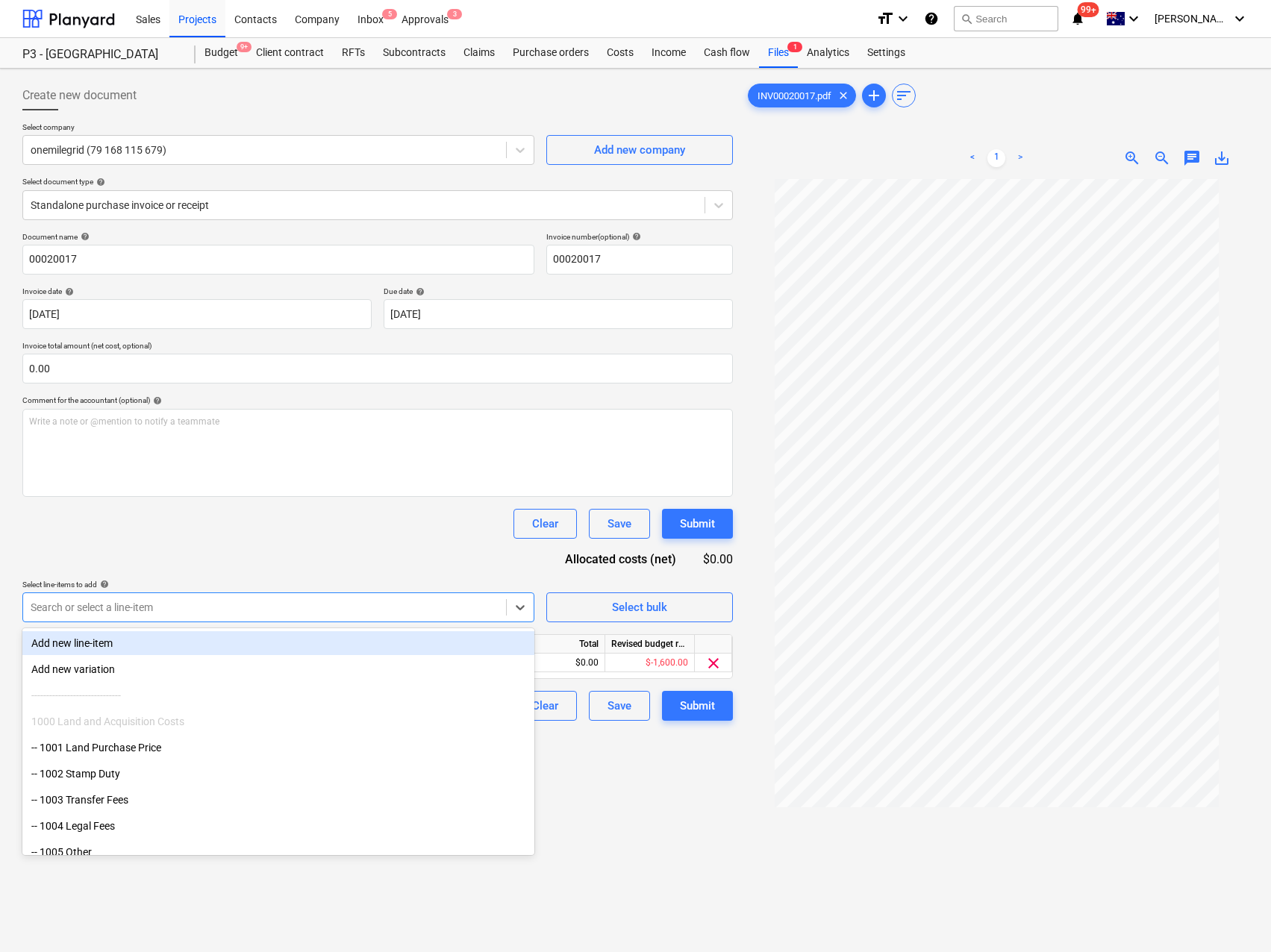
click at [250, 556] on div "Document name help 00020017 Invoice number (optional) help 00020017 Invoice dat…" at bounding box center [377, 476] width 711 height 489
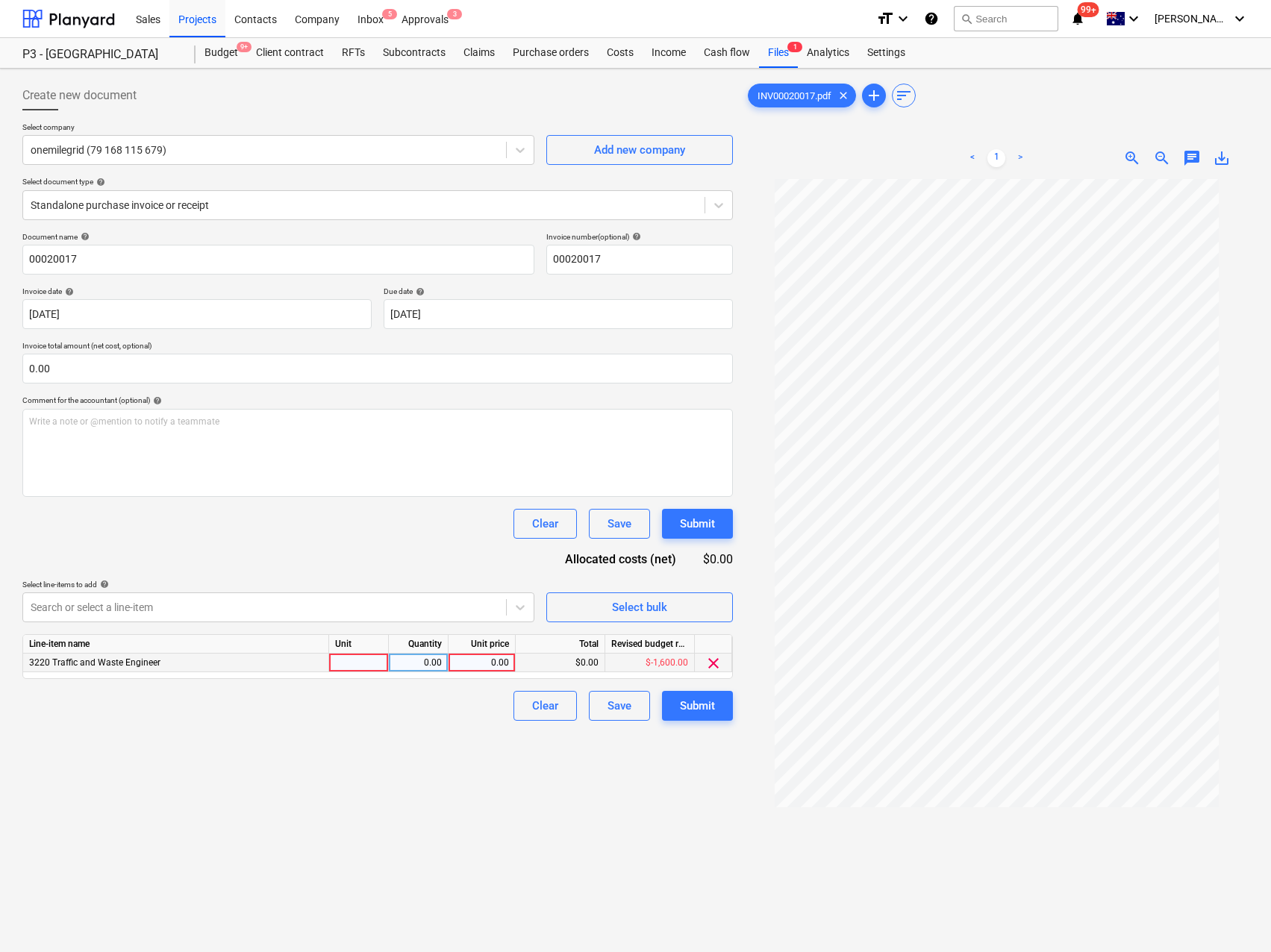
click at [377, 670] on div at bounding box center [359, 663] width 59 height 19
type input "Qty"
type input "3100"
click at [401, 742] on div "Create new document Select company onemilegrid (79 168 115 679) Add new company…" at bounding box center [377, 585] width 722 height 1020
click at [702, 712] on div "Submit" at bounding box center [697, 706] width 35 height 20
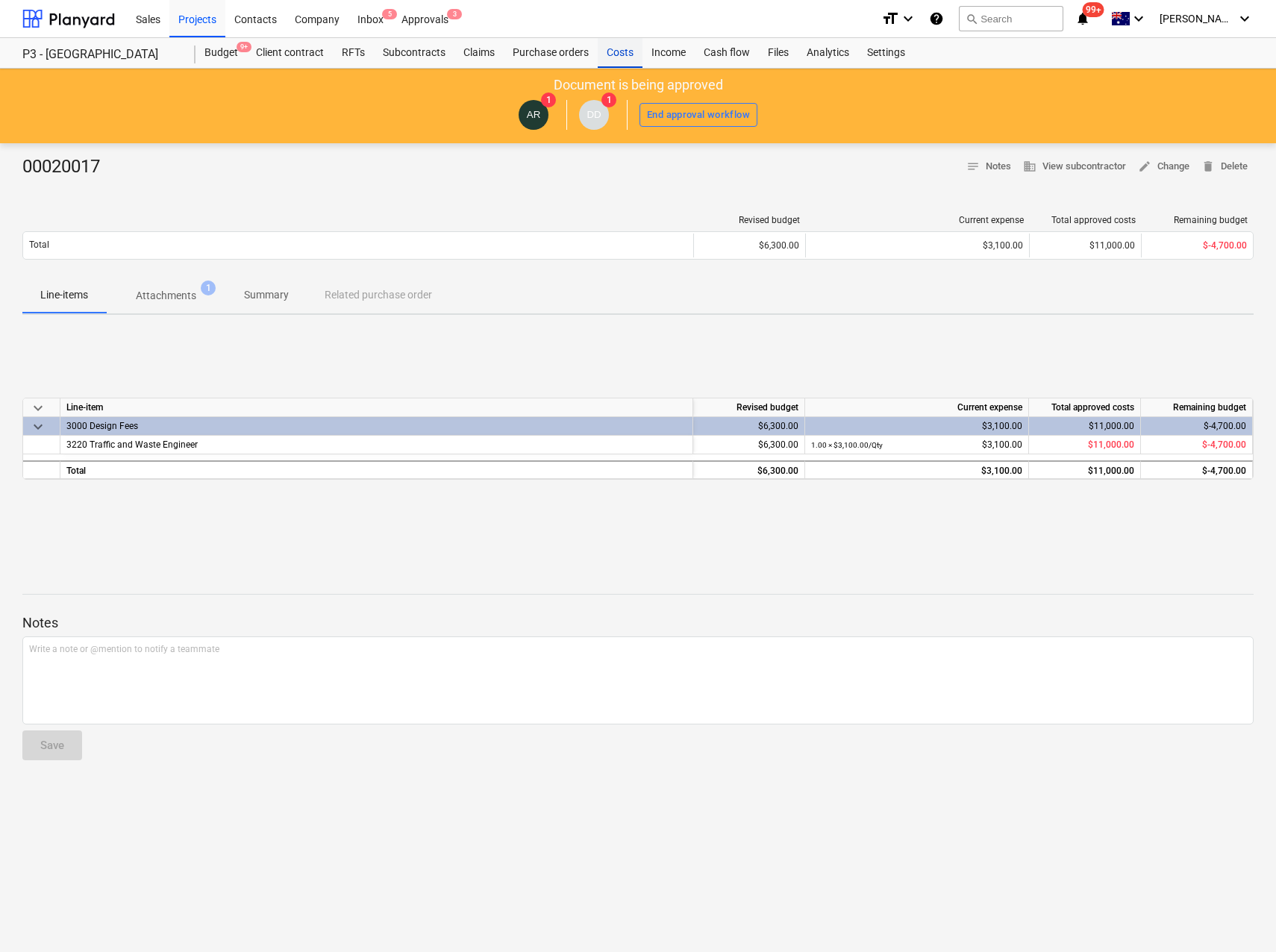
click at [621, 47] on div "Costs" at bounding box center [620, 52] width 45 height 30
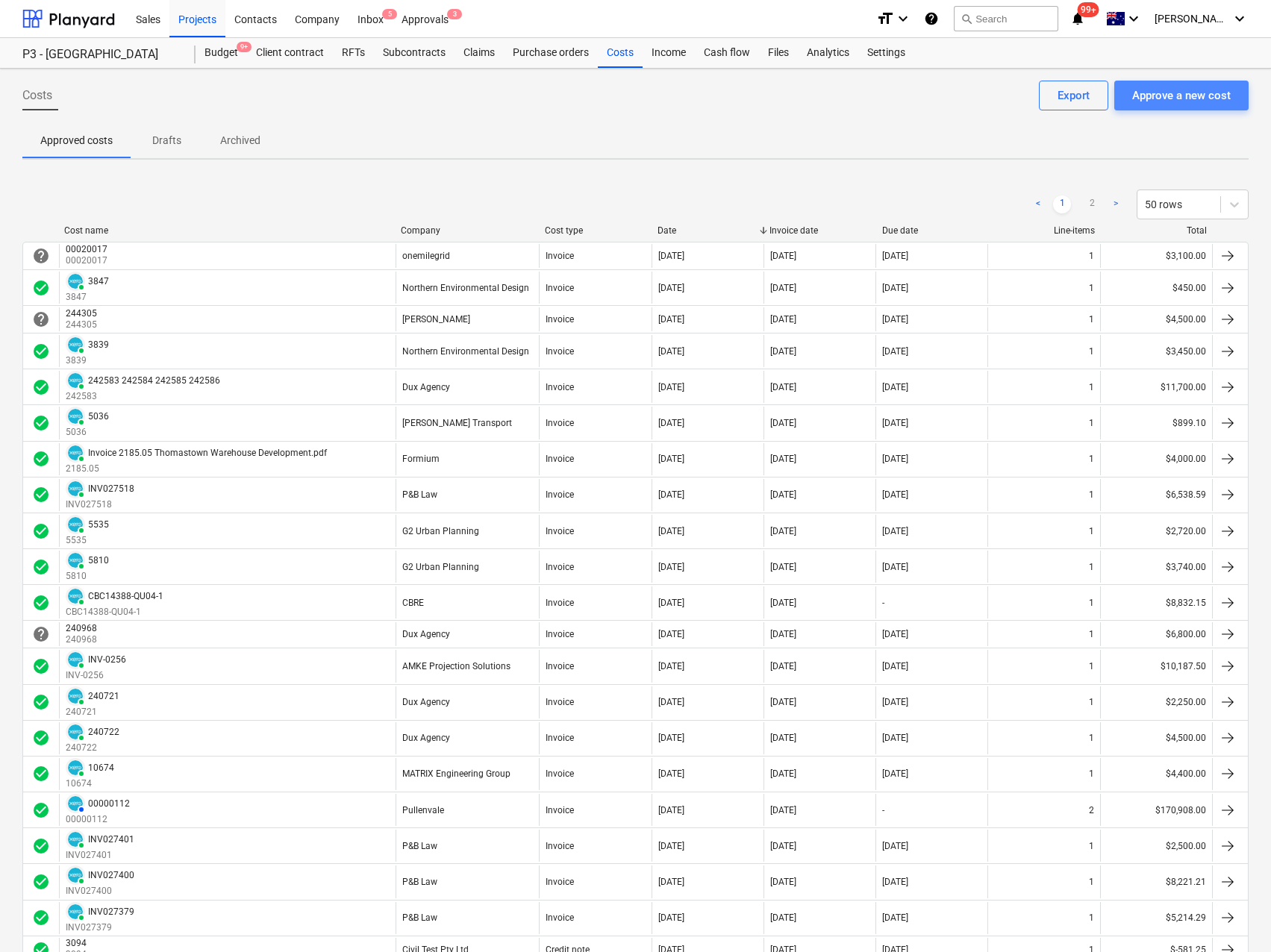
click at [1175, 97] on div "Approve a new cost" at bounding box center [1181, 95] width 98 height 20
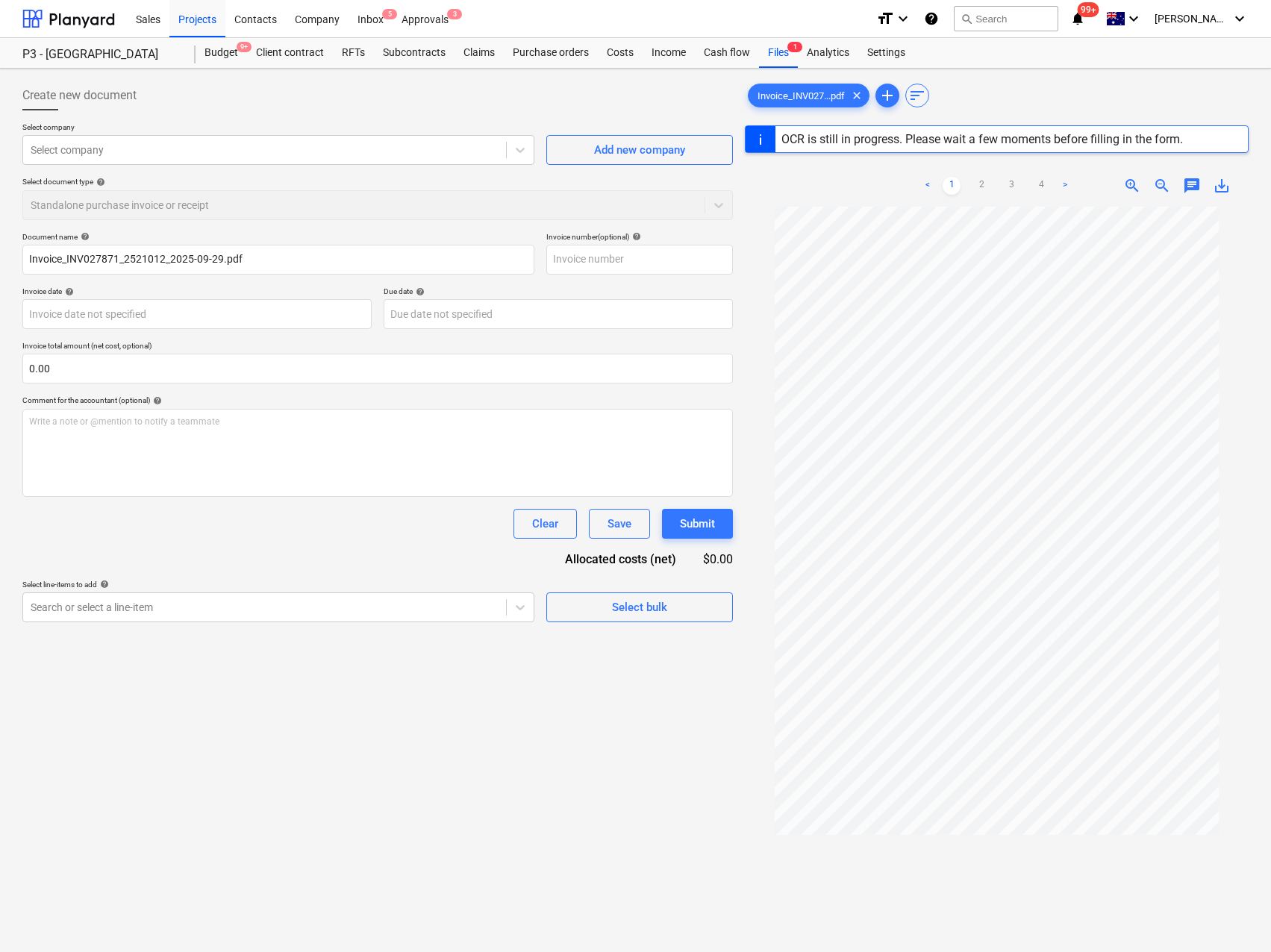
type input "INV027871"
type input "[DATE]"
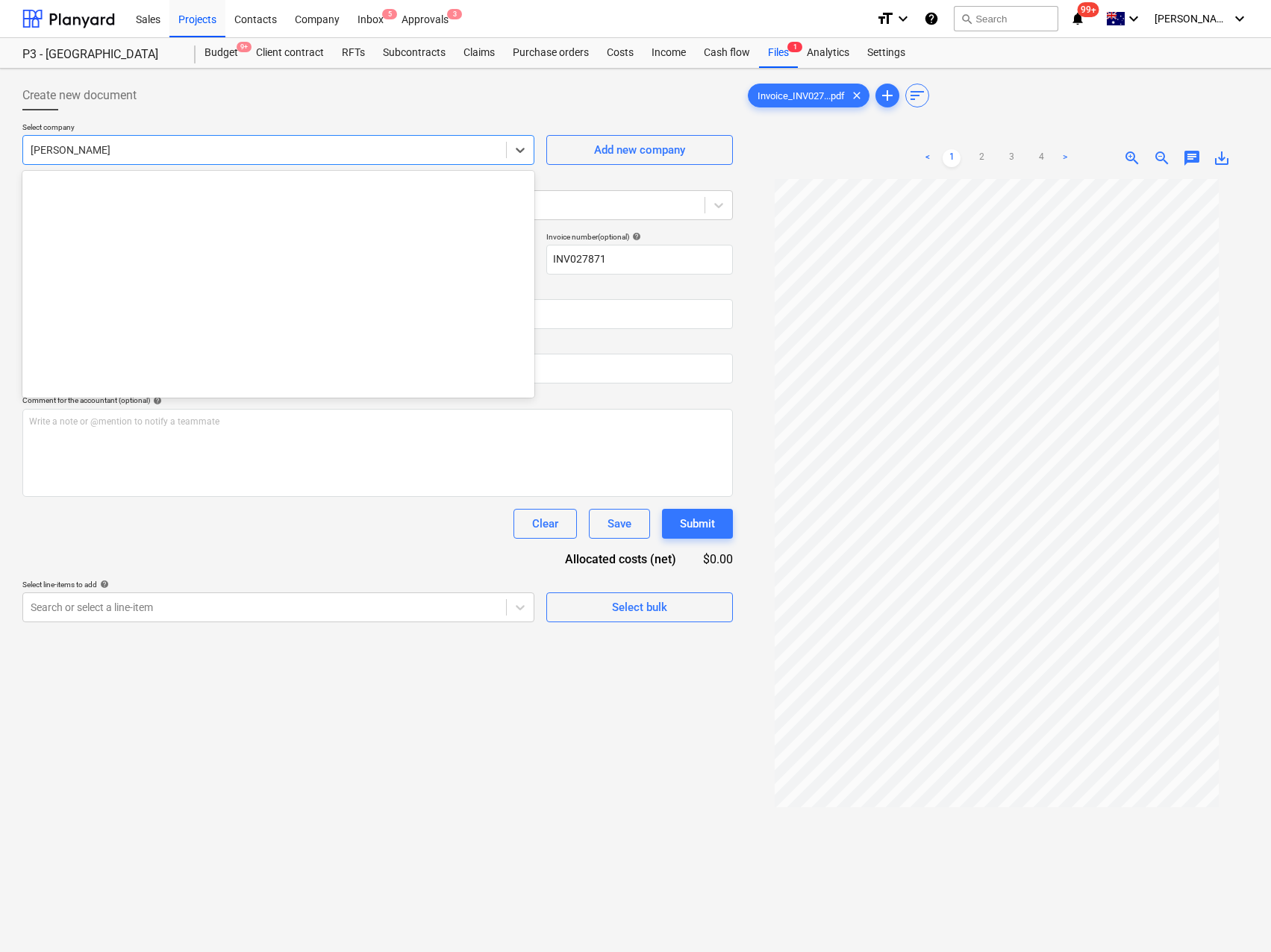
click at [102, 153] on div at bounding box center [264, 150] width 468 height 15
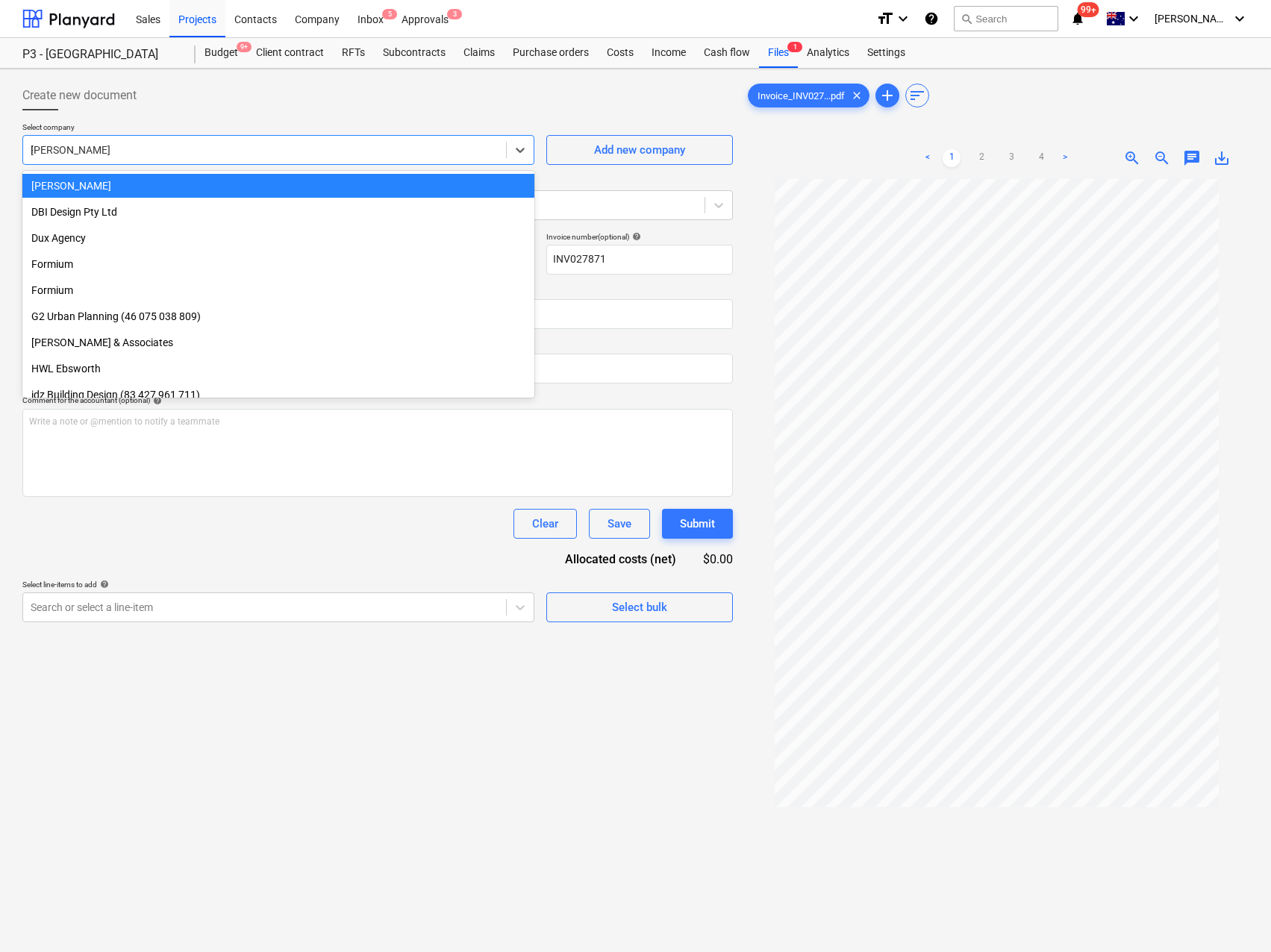
scroll to position [403, 0]
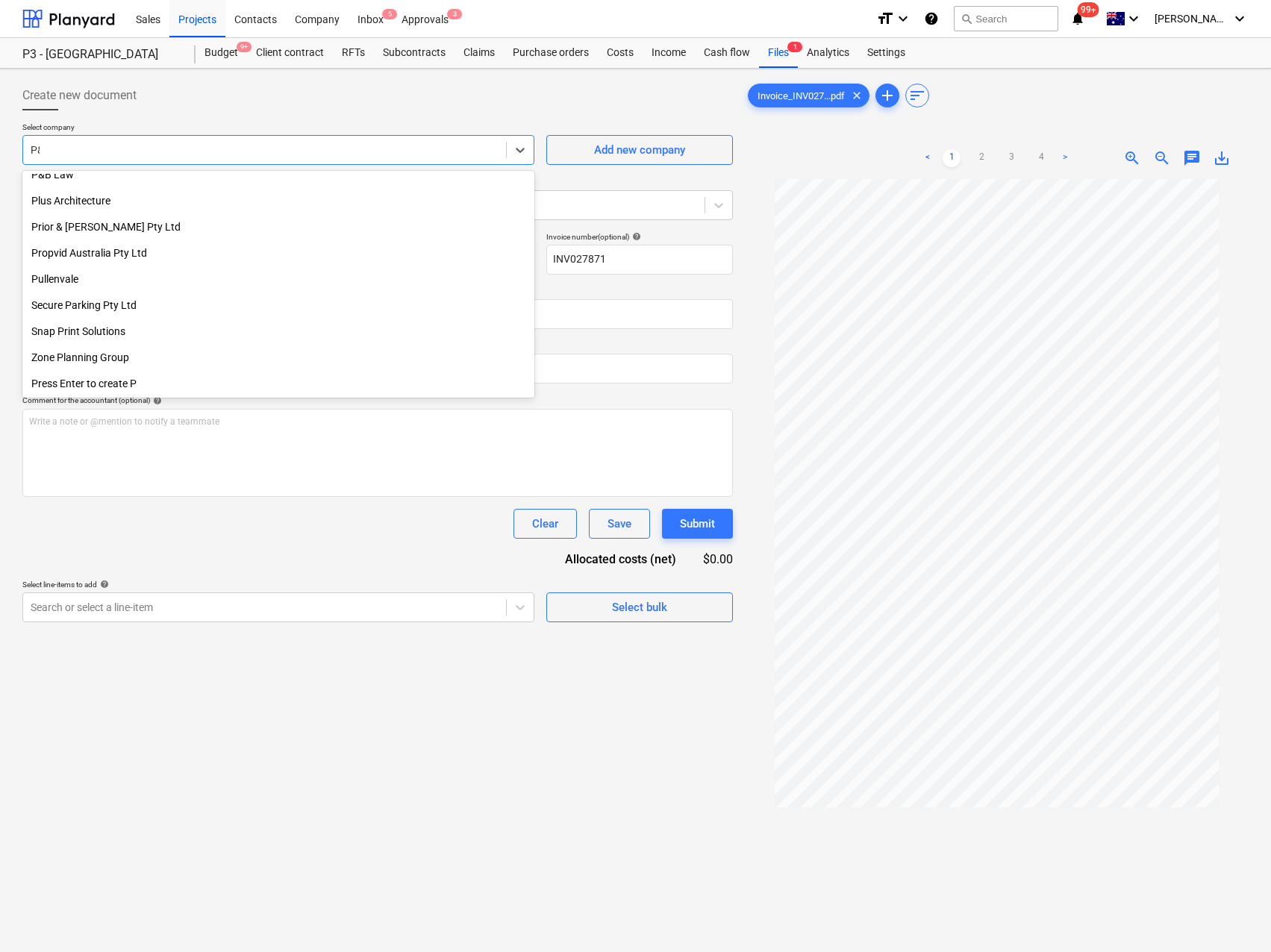
type input "P&B"
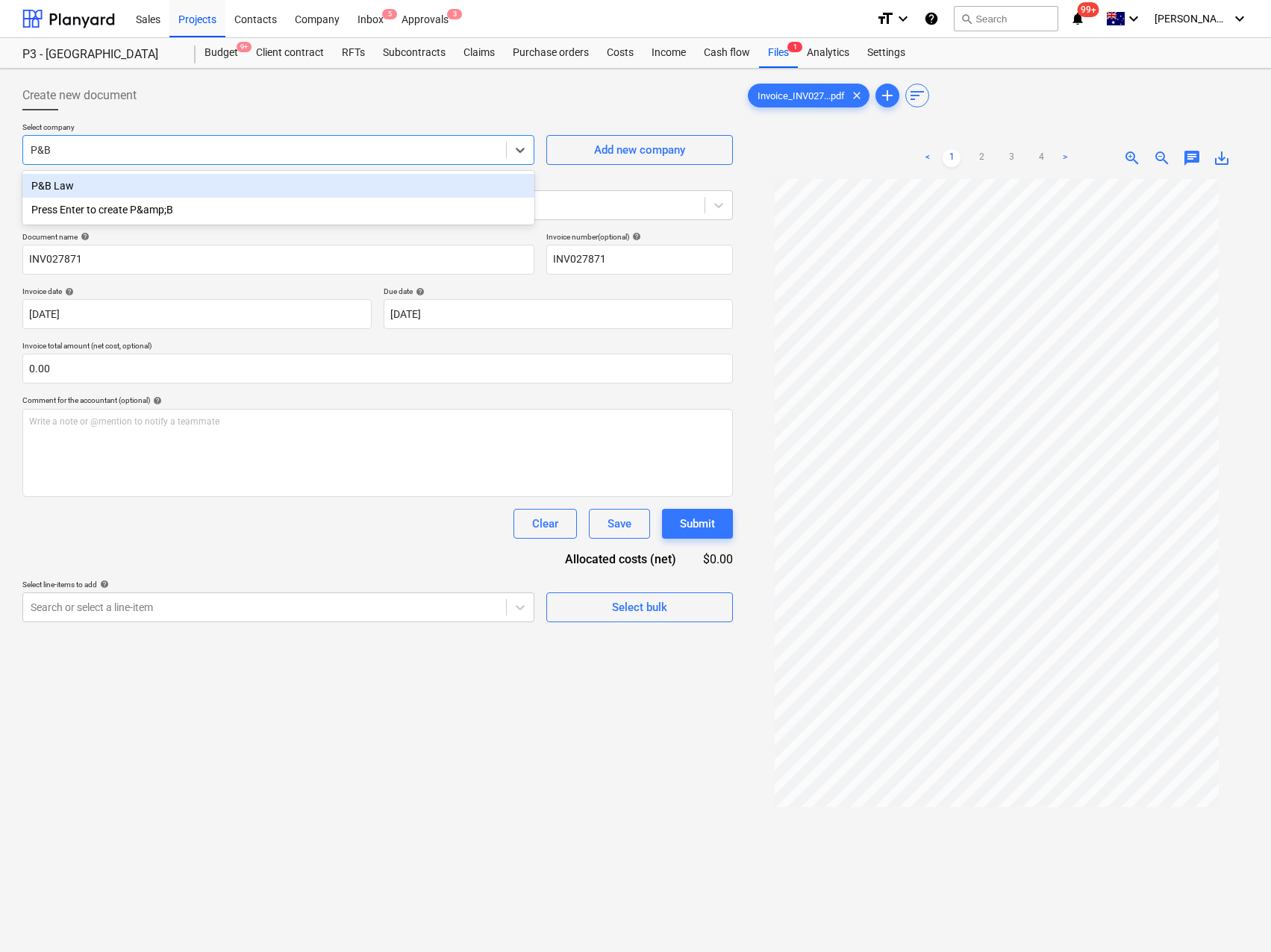
click at [109, 194] on div "P&B Law" at bounding box center [278, 186] width 512 height 24
click at [172, 608] on div at bounding box center [264, 607] width 468 height 15
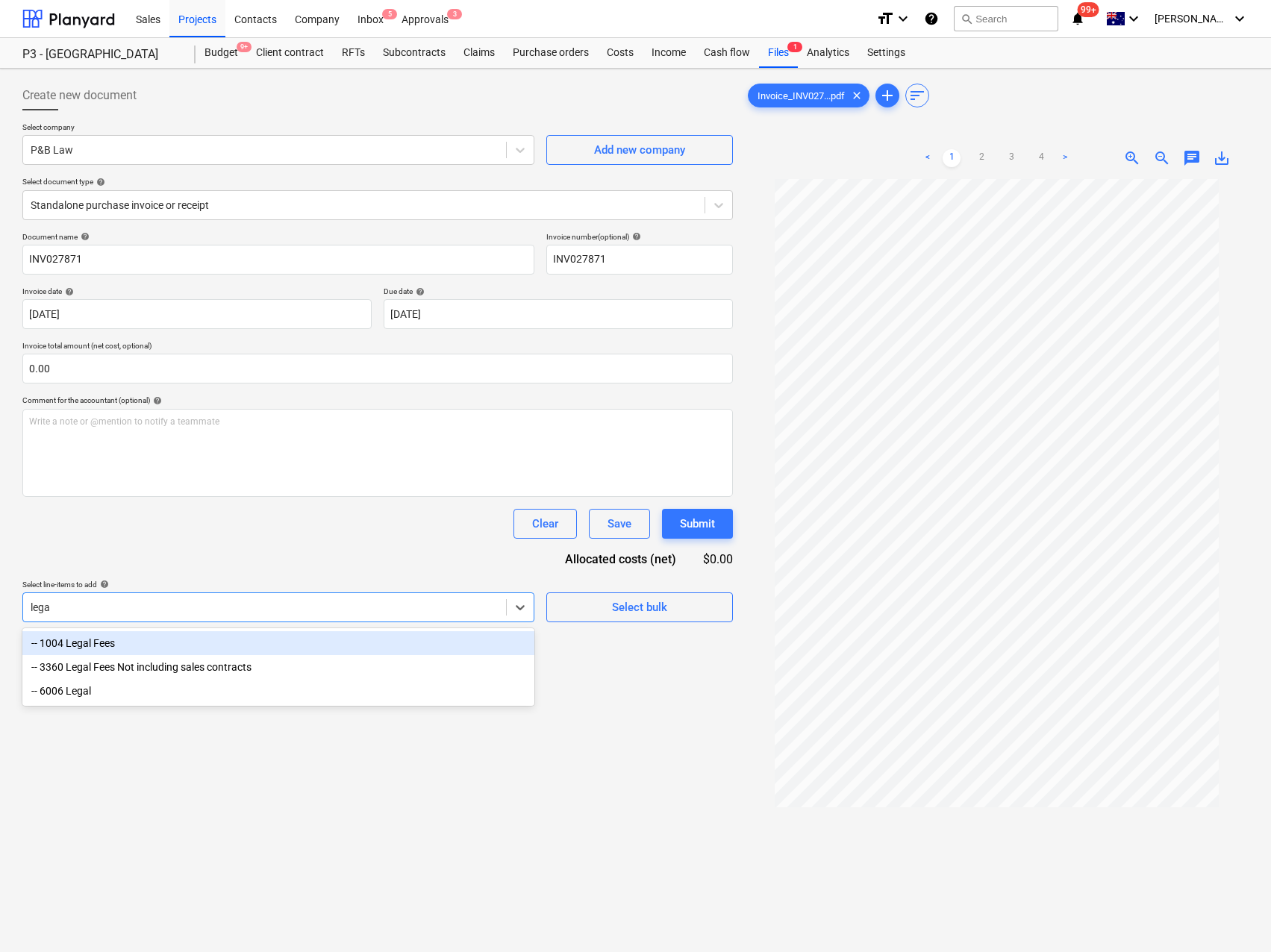
type input "legal"
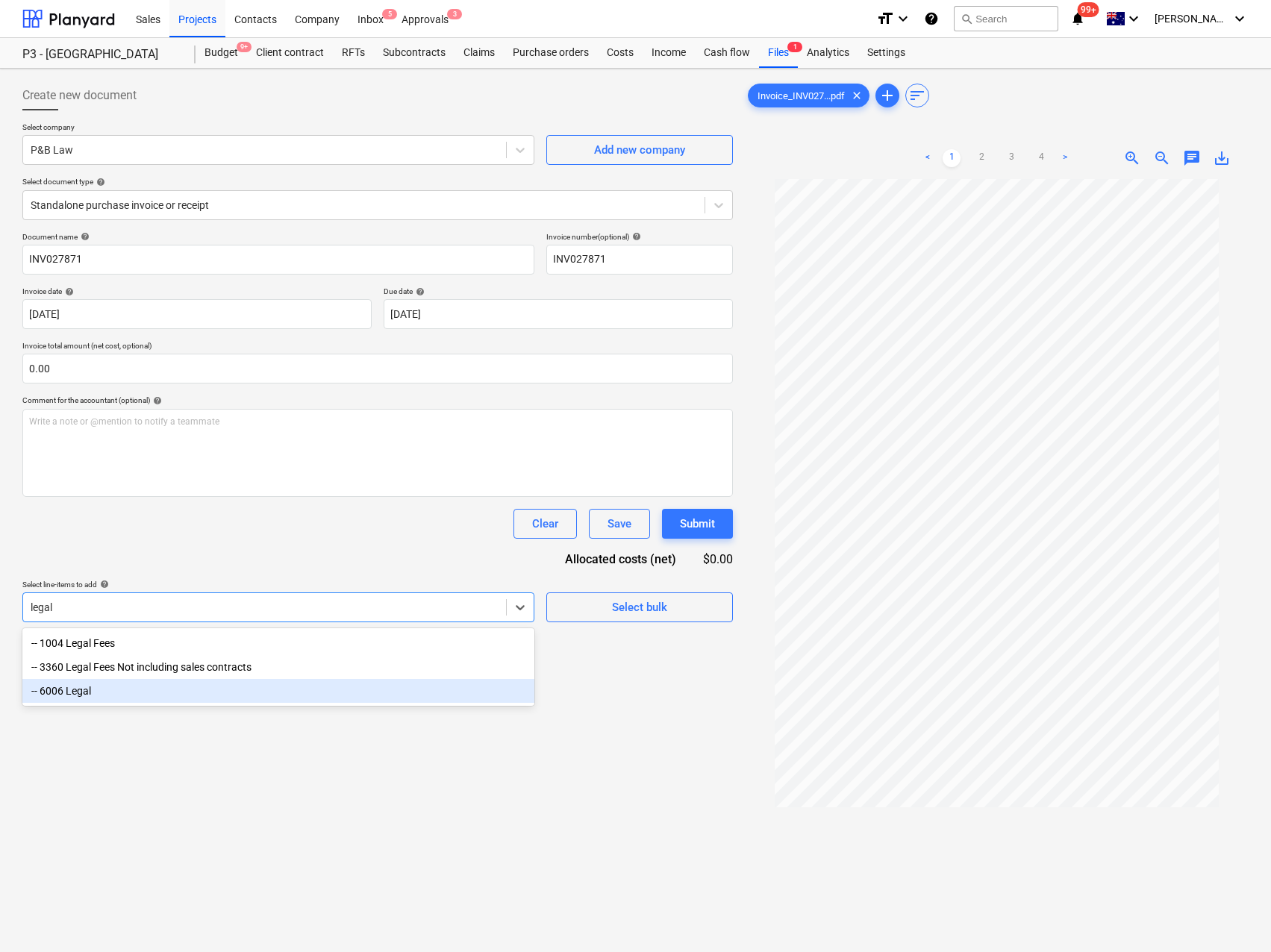
click at [180, 694] on div "-- 6006 Legal" at bounding box center [278, 691] width 512 height 24
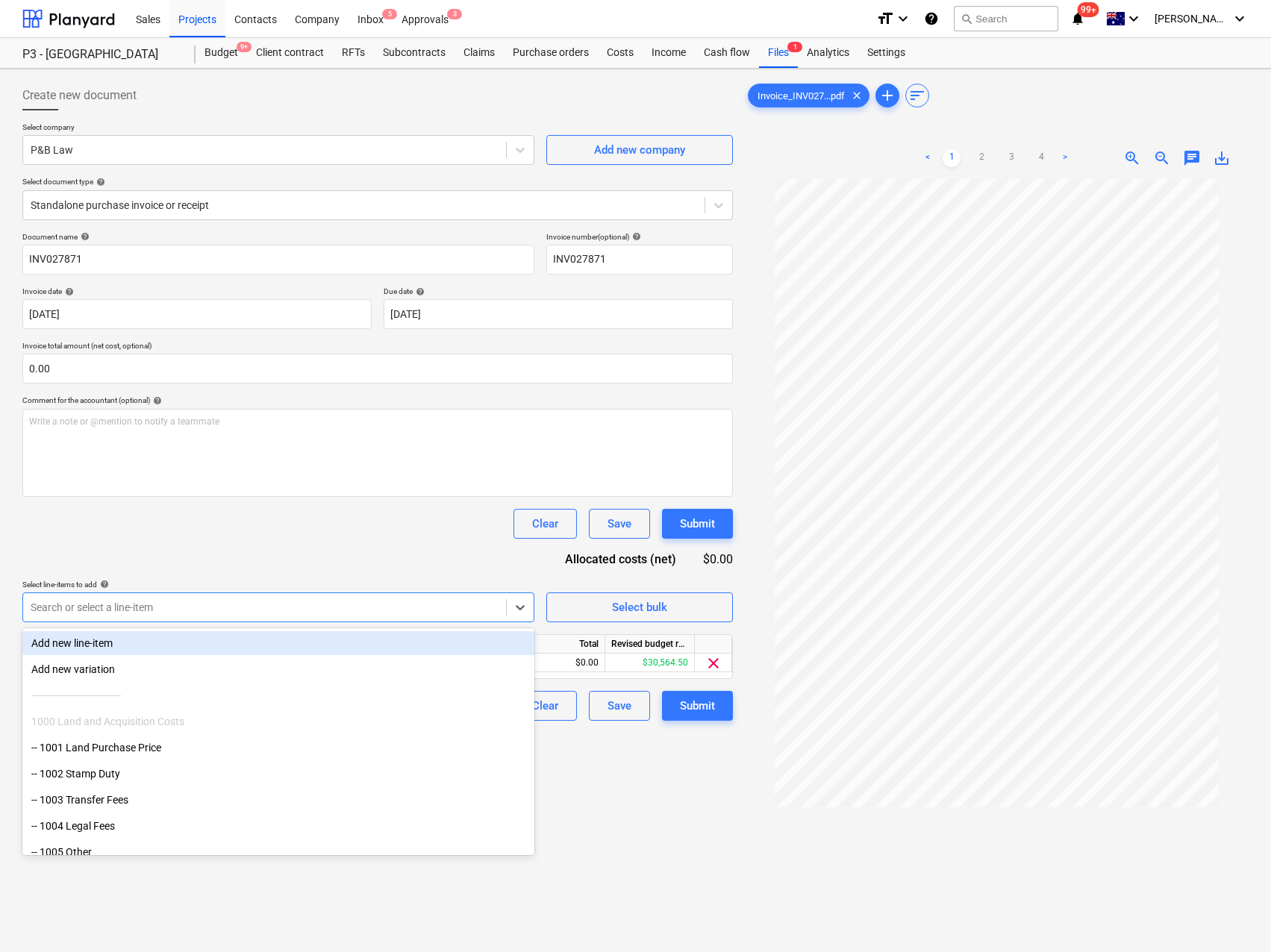
click at [349, 544] on div "Document name help INV027871 Invoice number (optional) help INV027871 Invoice d…" at bounding box center [377, 476] width 711 height 489
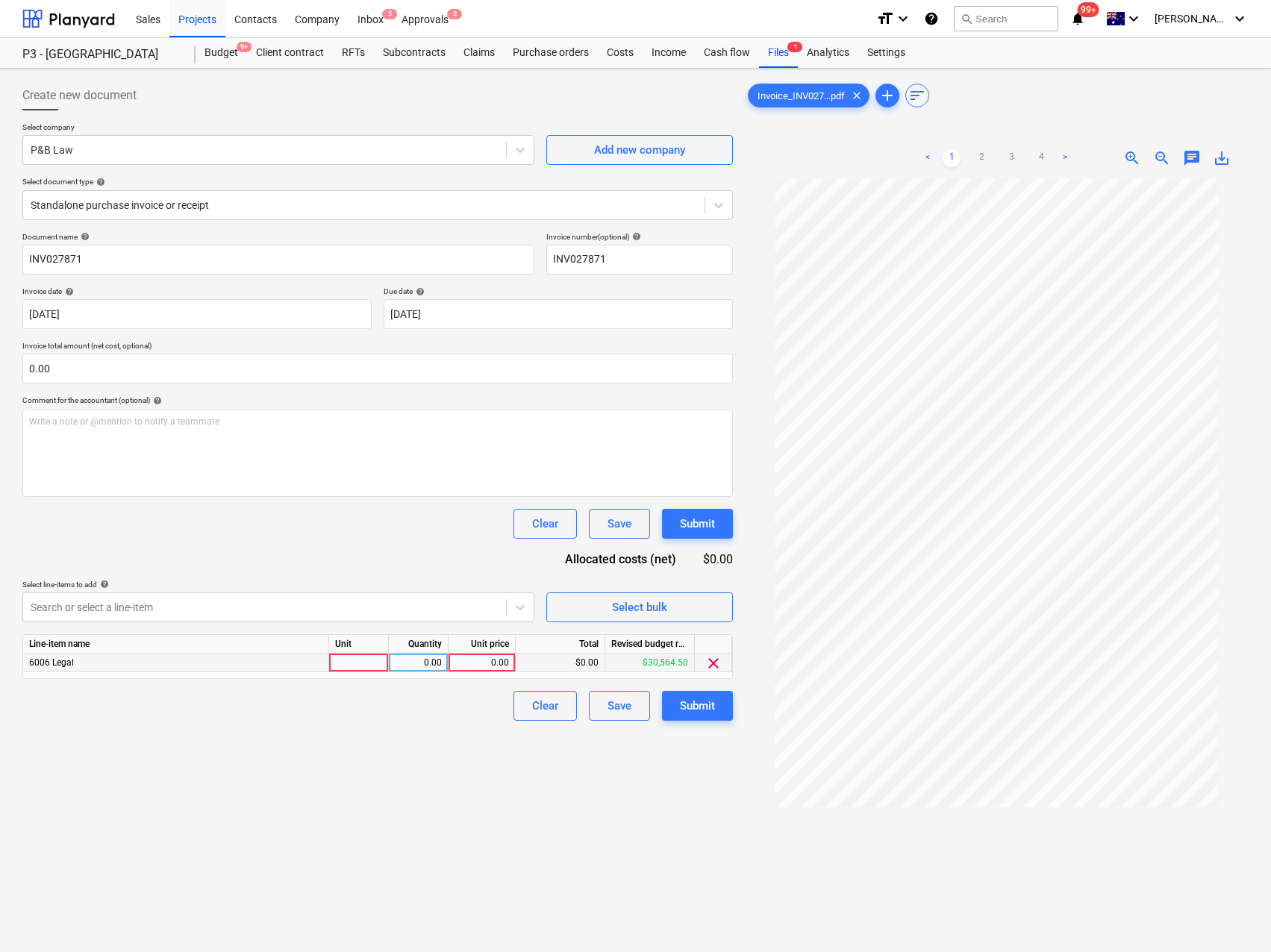
click at [359, 663] on div at bounding box center [359, 663] width 59 height 19
type input "Qty"
click at [1020, 151] on link "3" at bounding box center [1012, 159] width 18 height 18
click at [225, 657] on div "6006 Legal" at bounding box center [177, 663] width 306 height 19
click at [272, 661] on div "6006 Legal" at bounding box center [177, 663] width 306 height 19
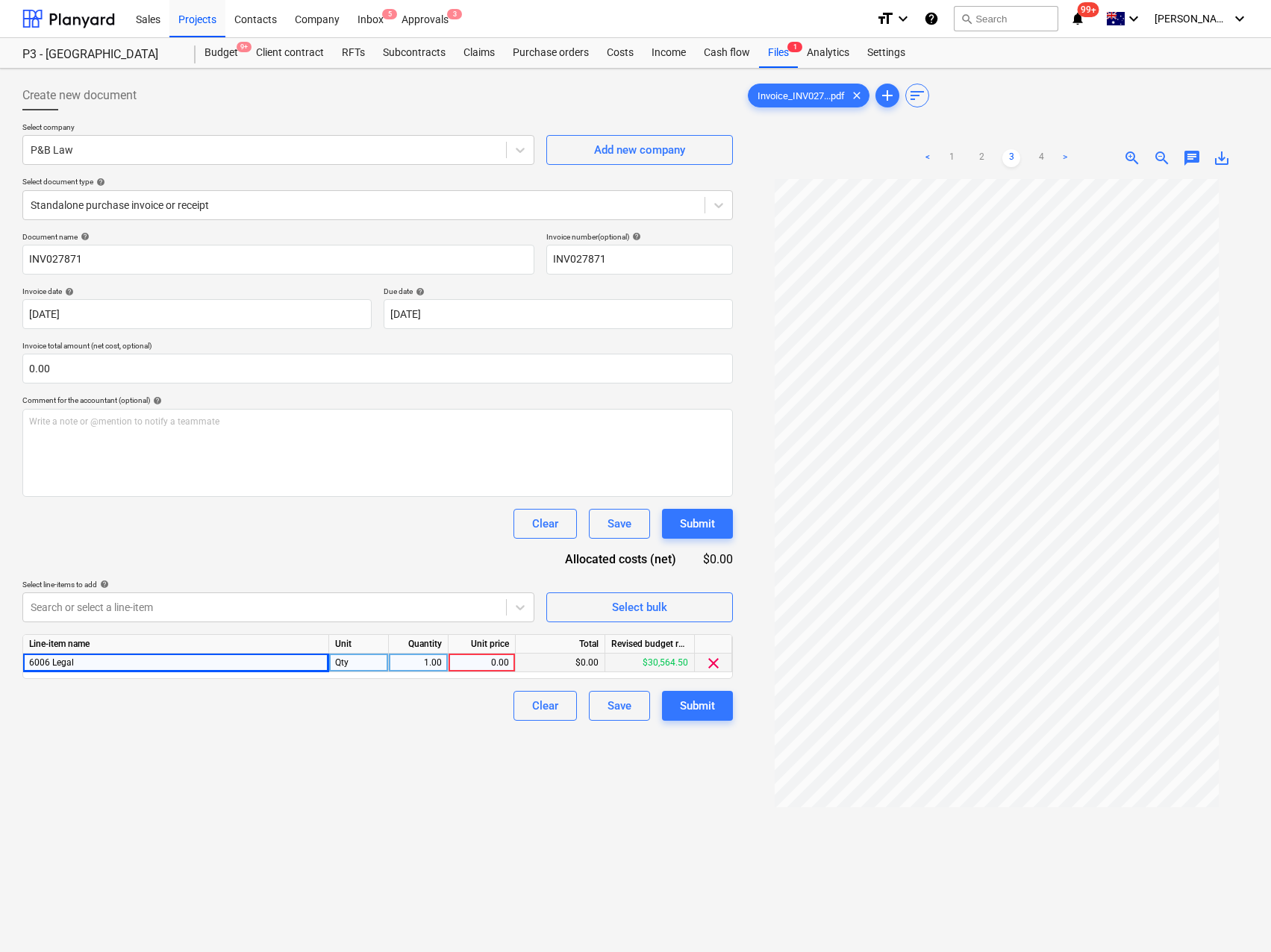
click at [317, 665] on div "6006 Legal" at bounding box center [177, 663] width 306 height 19
click at [720, 659] on span "clear" at bounding box center [713, 664] width 18 height 18
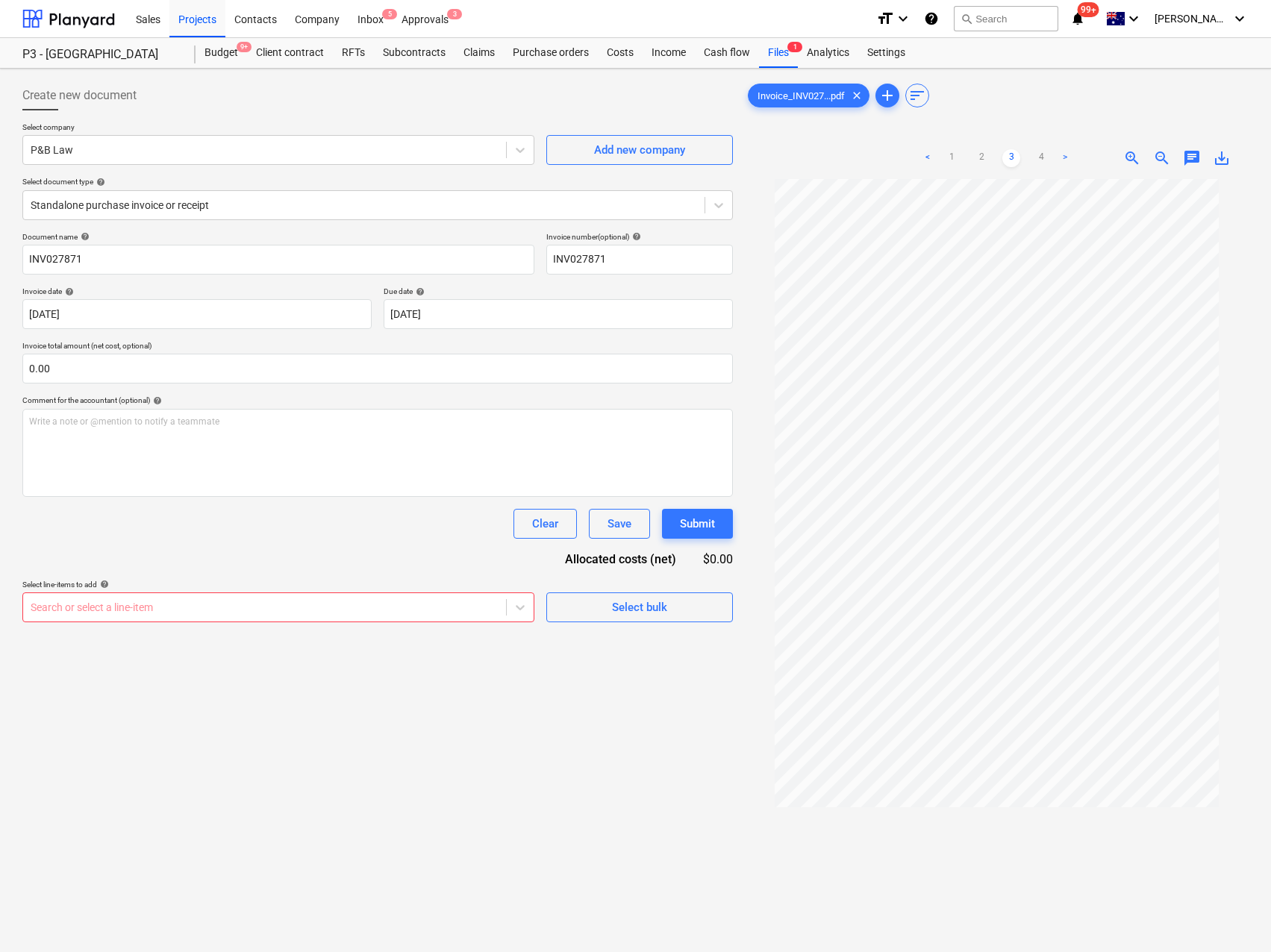
click at [355, 606] on div at bounding box center [264, 607] width 468 height 15
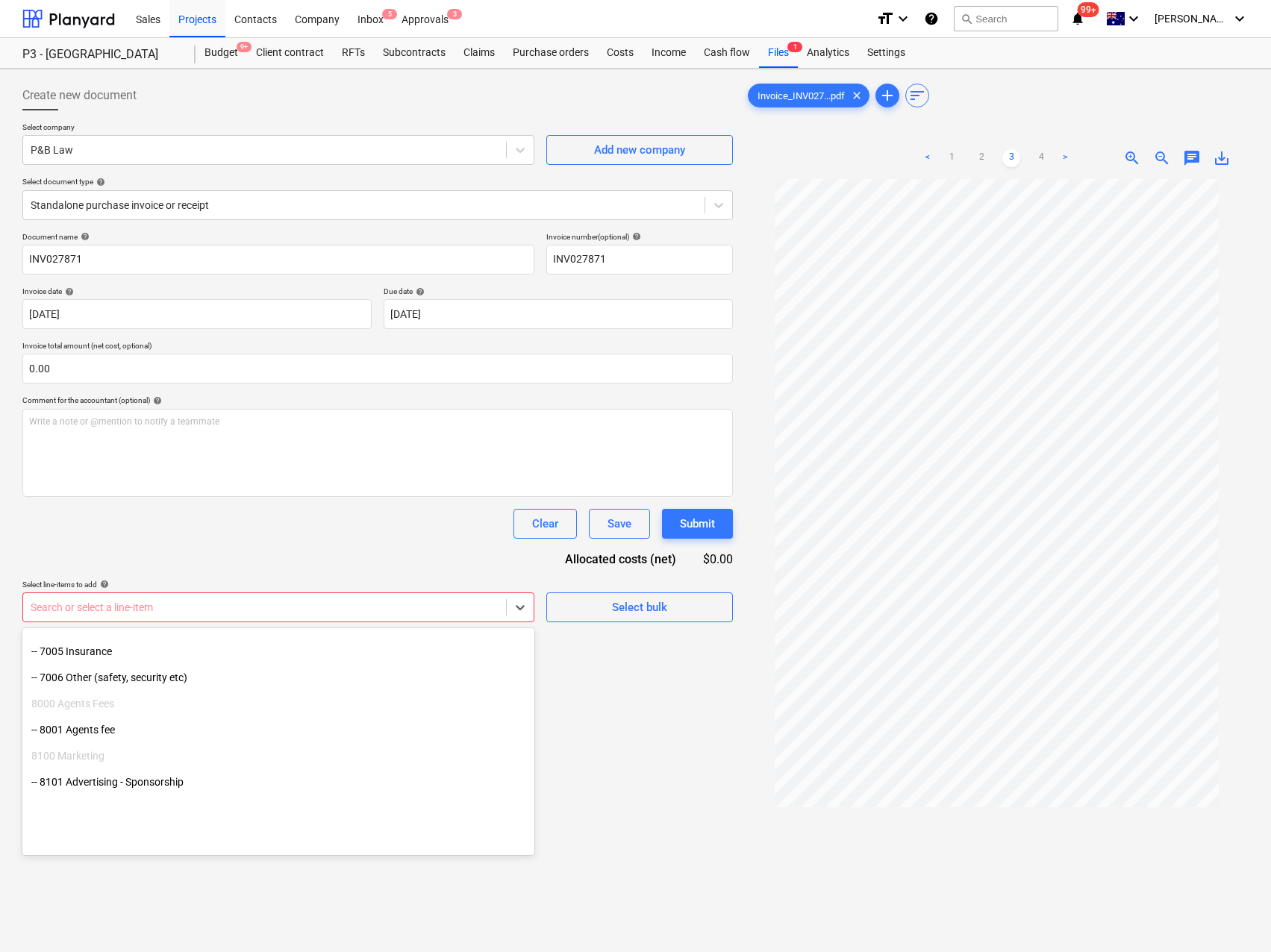
scroll to position [2117, 0]
